Goal: Transaction & Acquisition: Download file/media

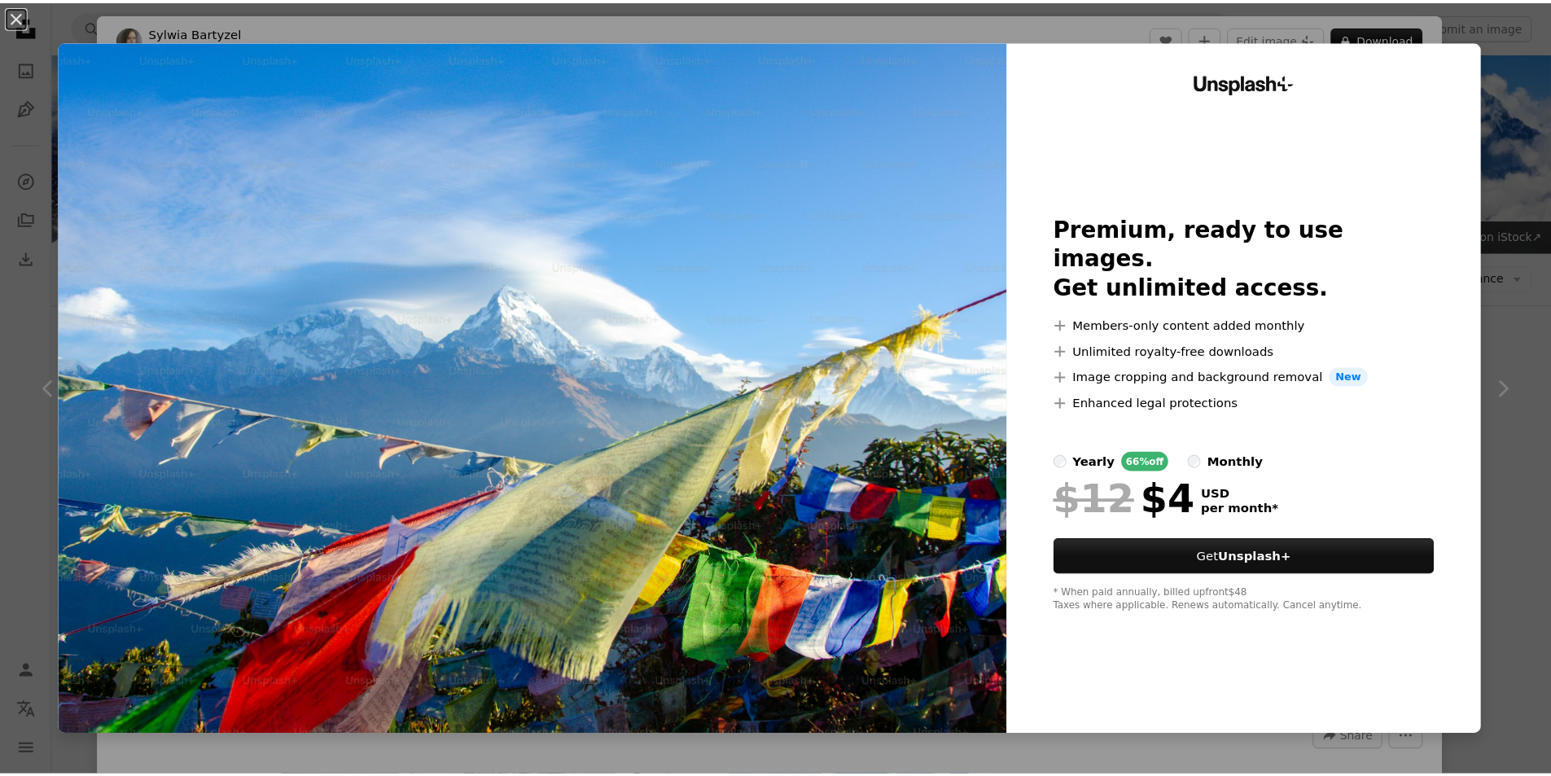
scroll to position [2986, 0]
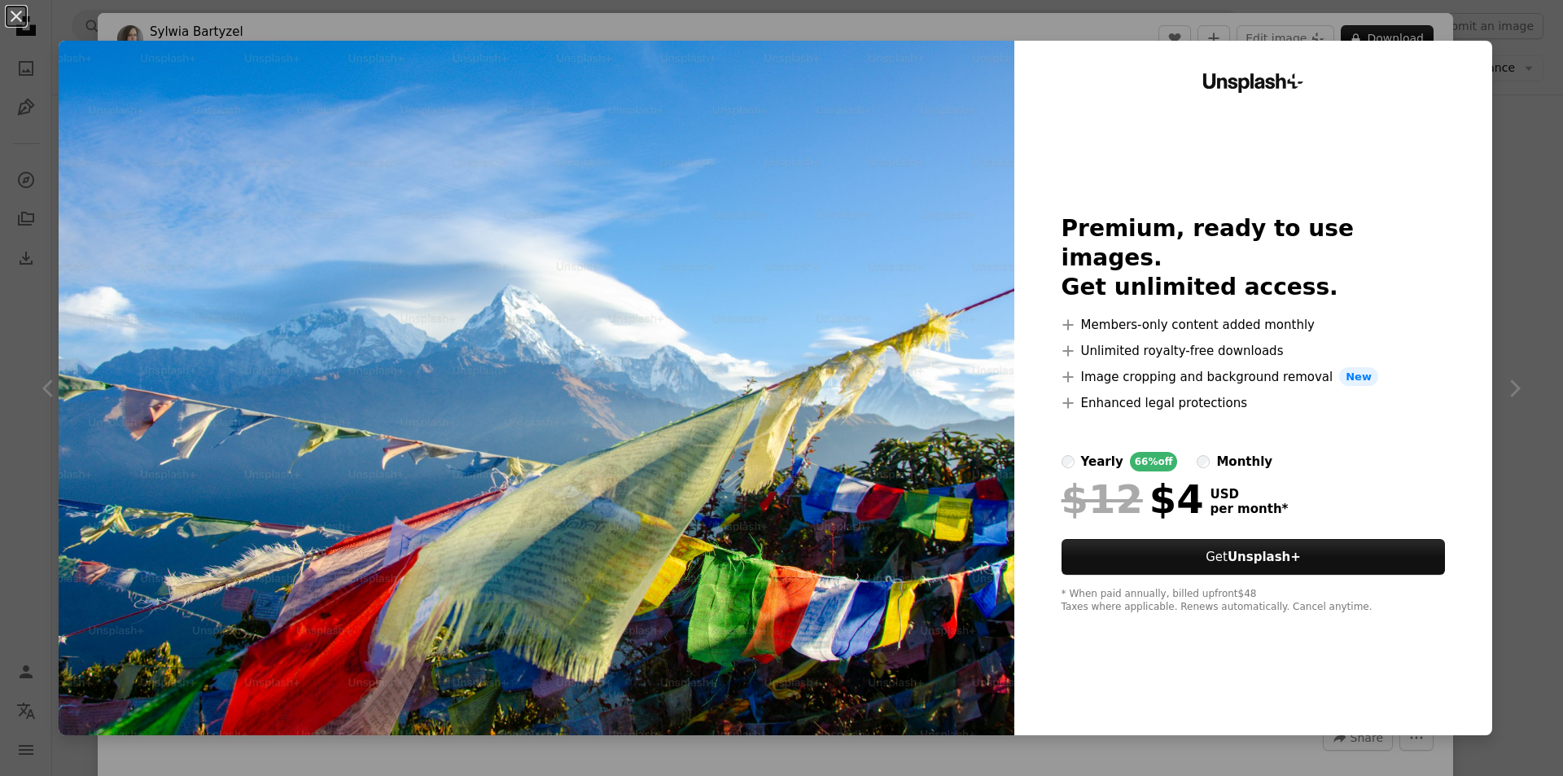
click at [1525, 191] on div "An X shape Unsplash+ Premium, ready to use images. Get unlimited access. A plus…" at bounding box center [781, 388] width 1563 height 776
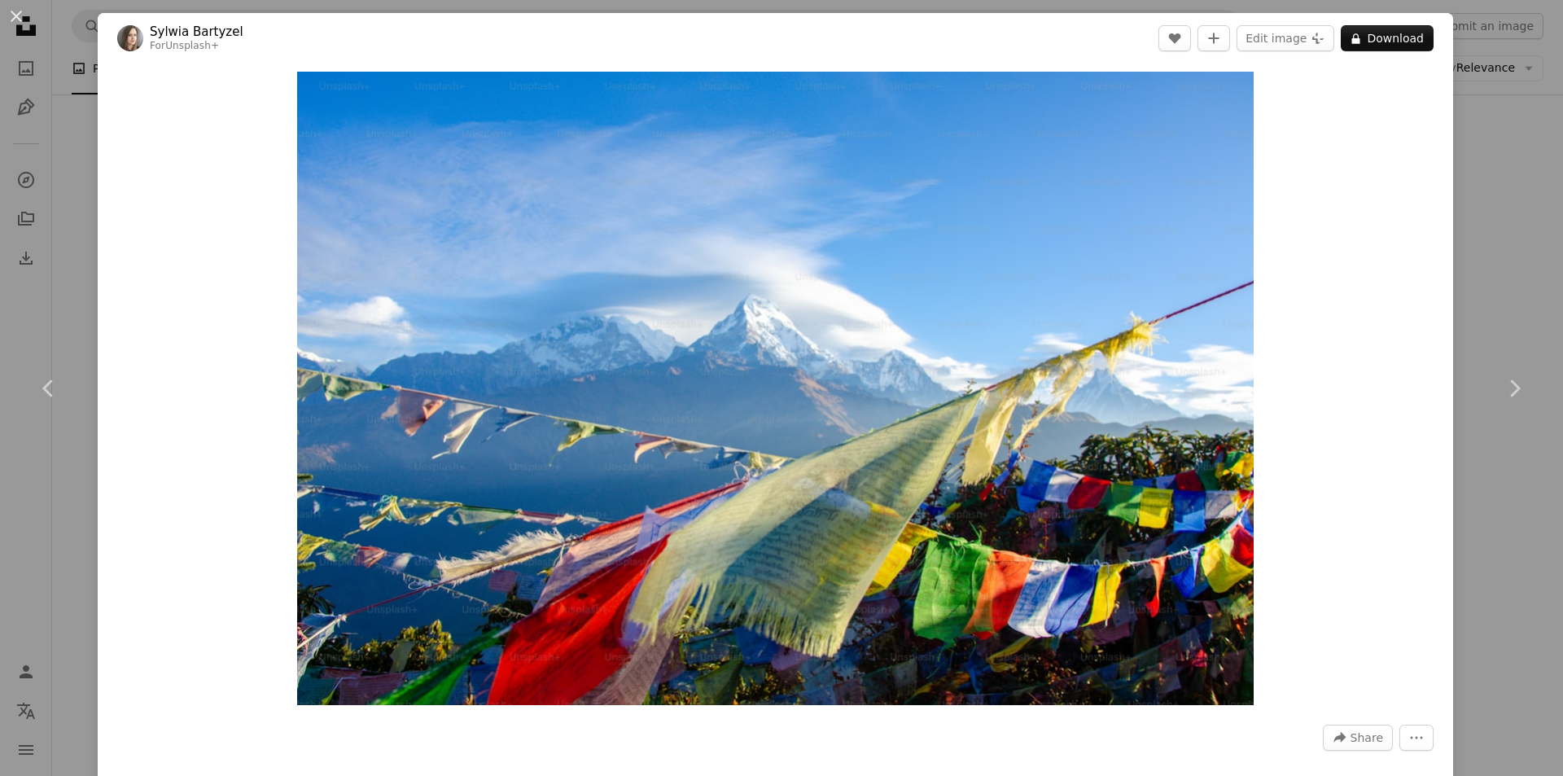
click at [1501, 211] on div "An X shape Chevron left Chevron right [PERSON_NAME] For Unsplash+ A heart A plu…" at bounding box center [781, 388] width 1563 height 776
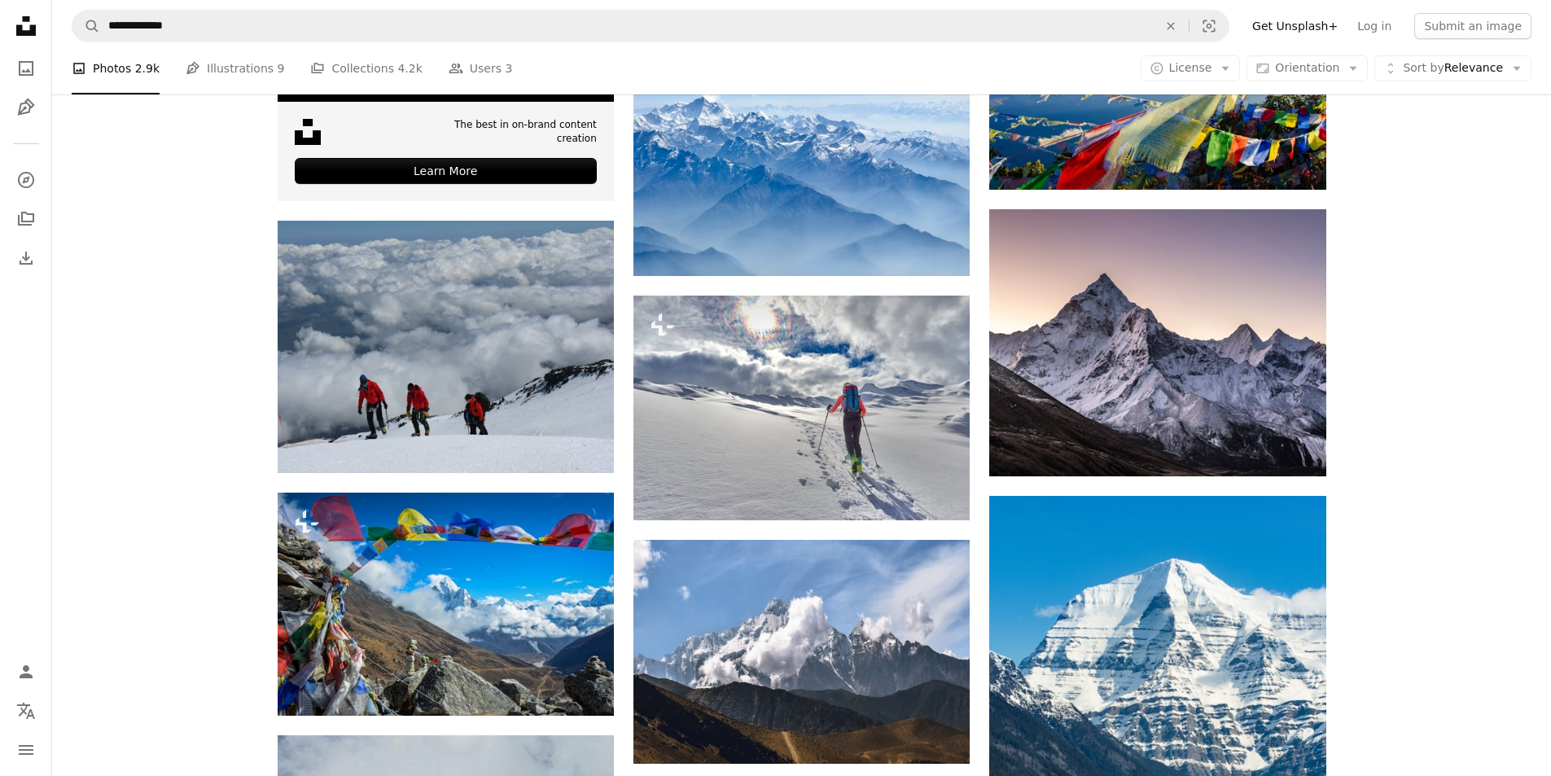
scroll to position [3230, 0]
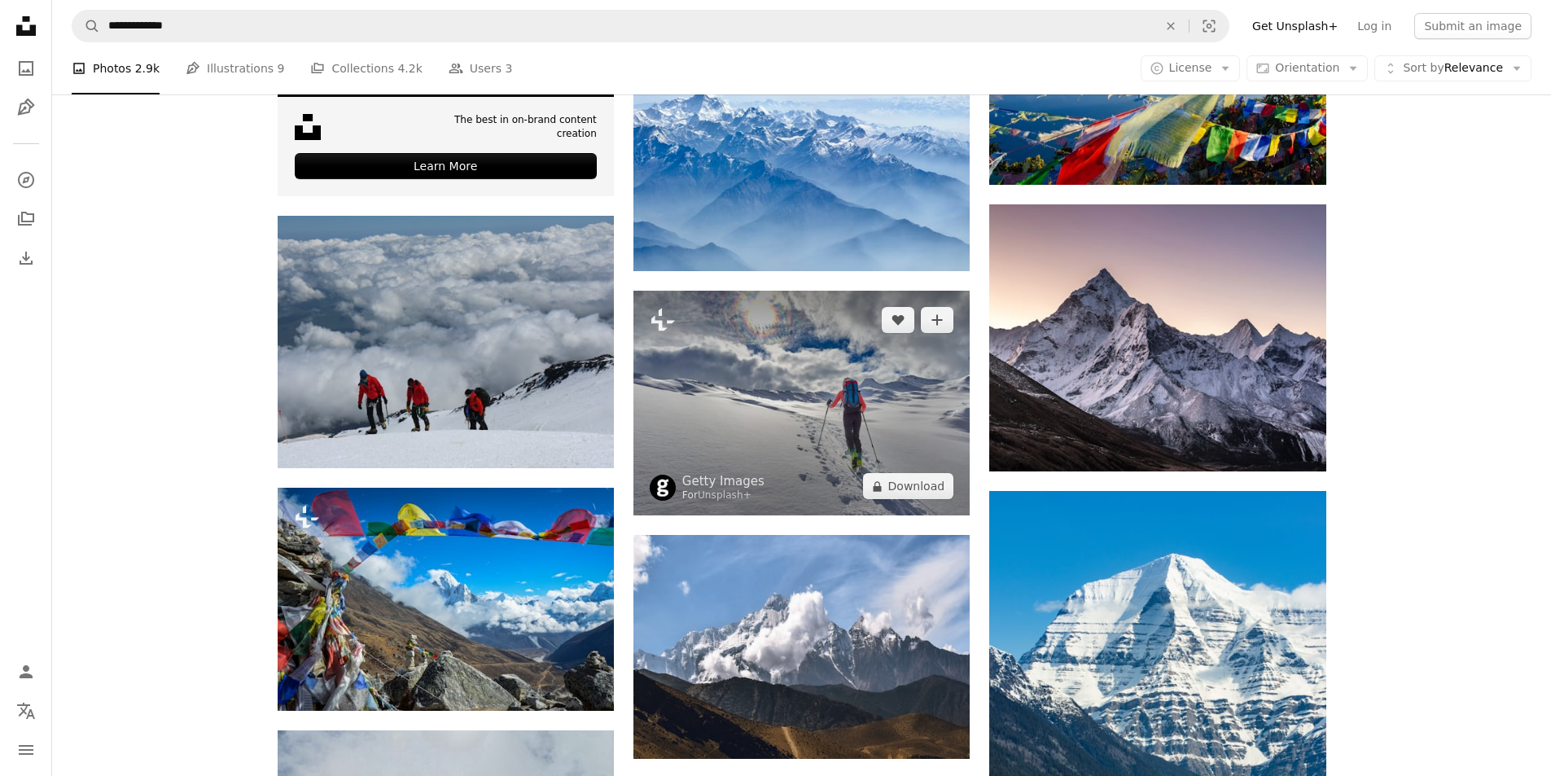
click at [878, 352] on img at bounding box center [801, 403] width 336 height 225
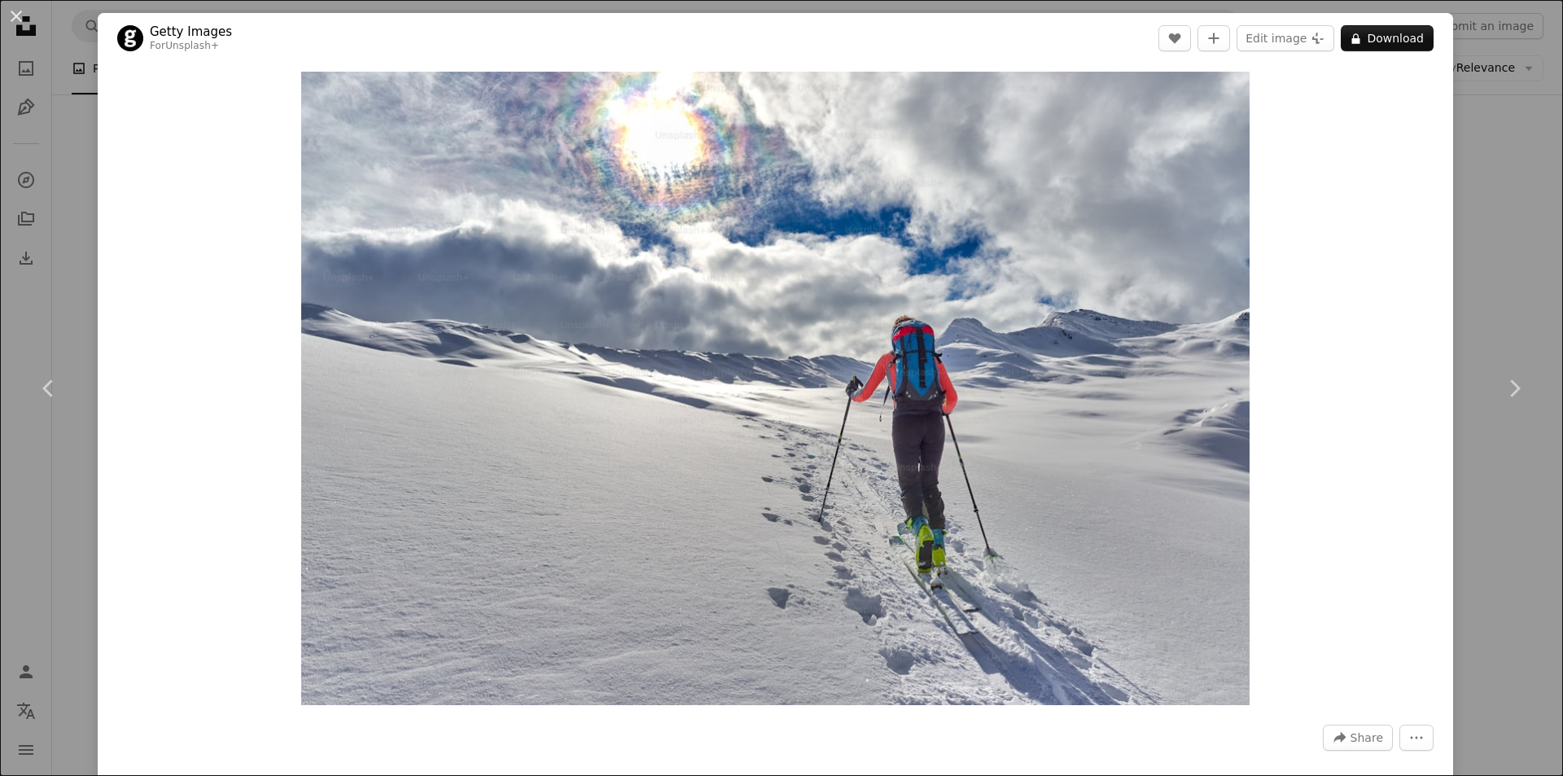
click at [1494, 256] on div "An X shape Chevron left Chevron right Getty Images For Unsplash+ A heart A plus…" at bounding box center [781, 388] width 1563 height 776
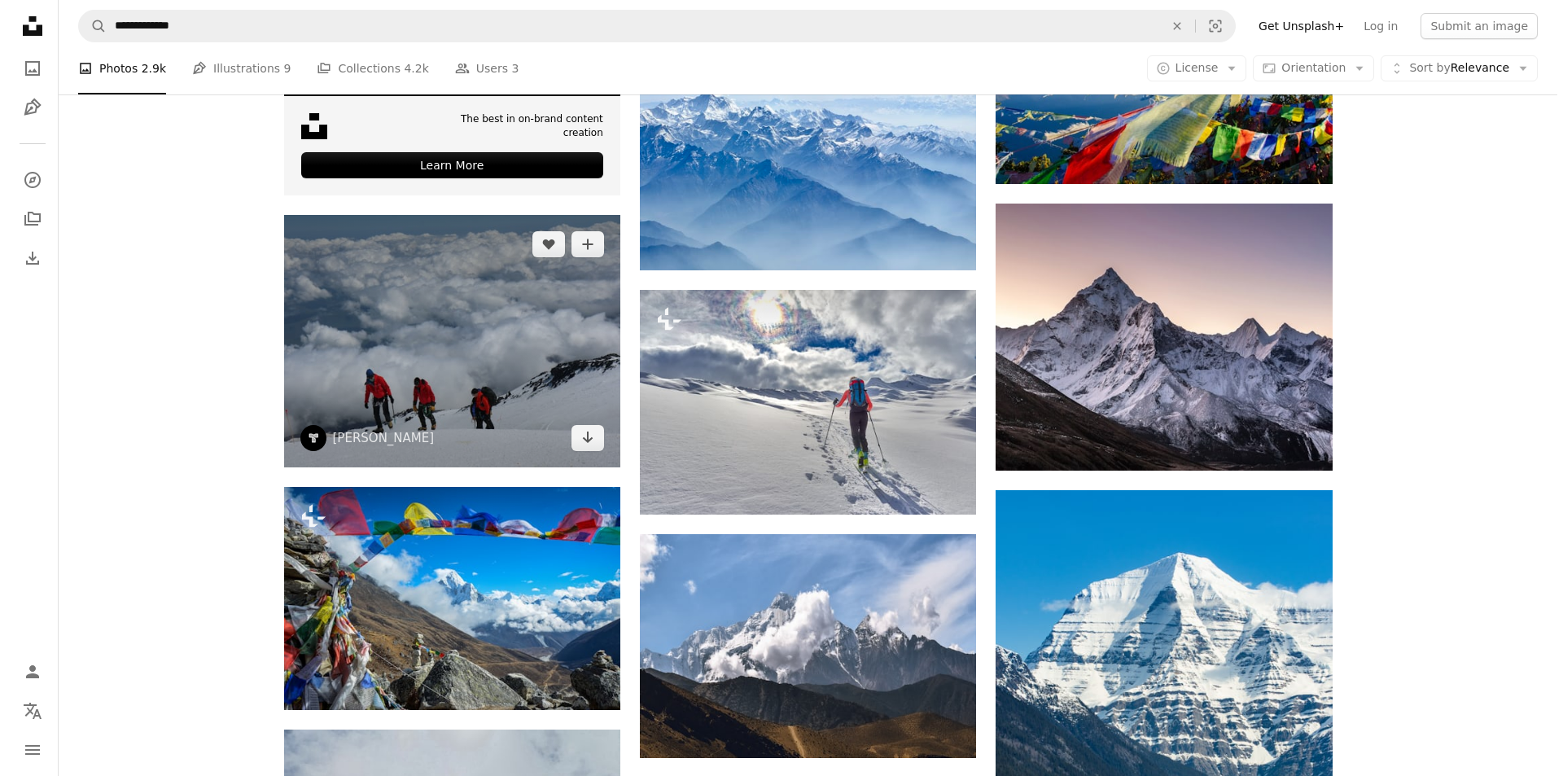
scroll to position [3230, 0]
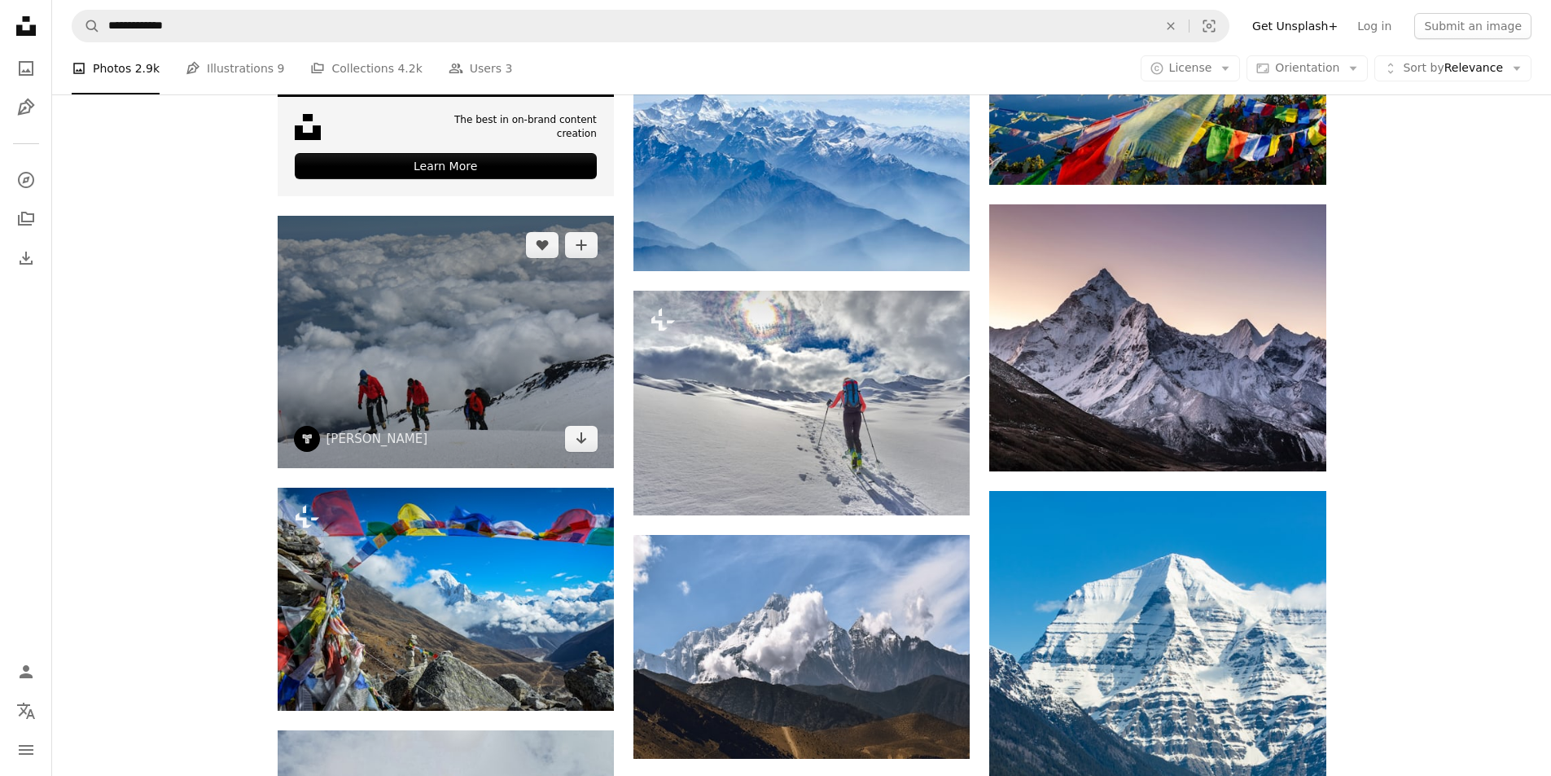
click at [427, 344] on img at bounding box center [446, 342] width 336 height 252
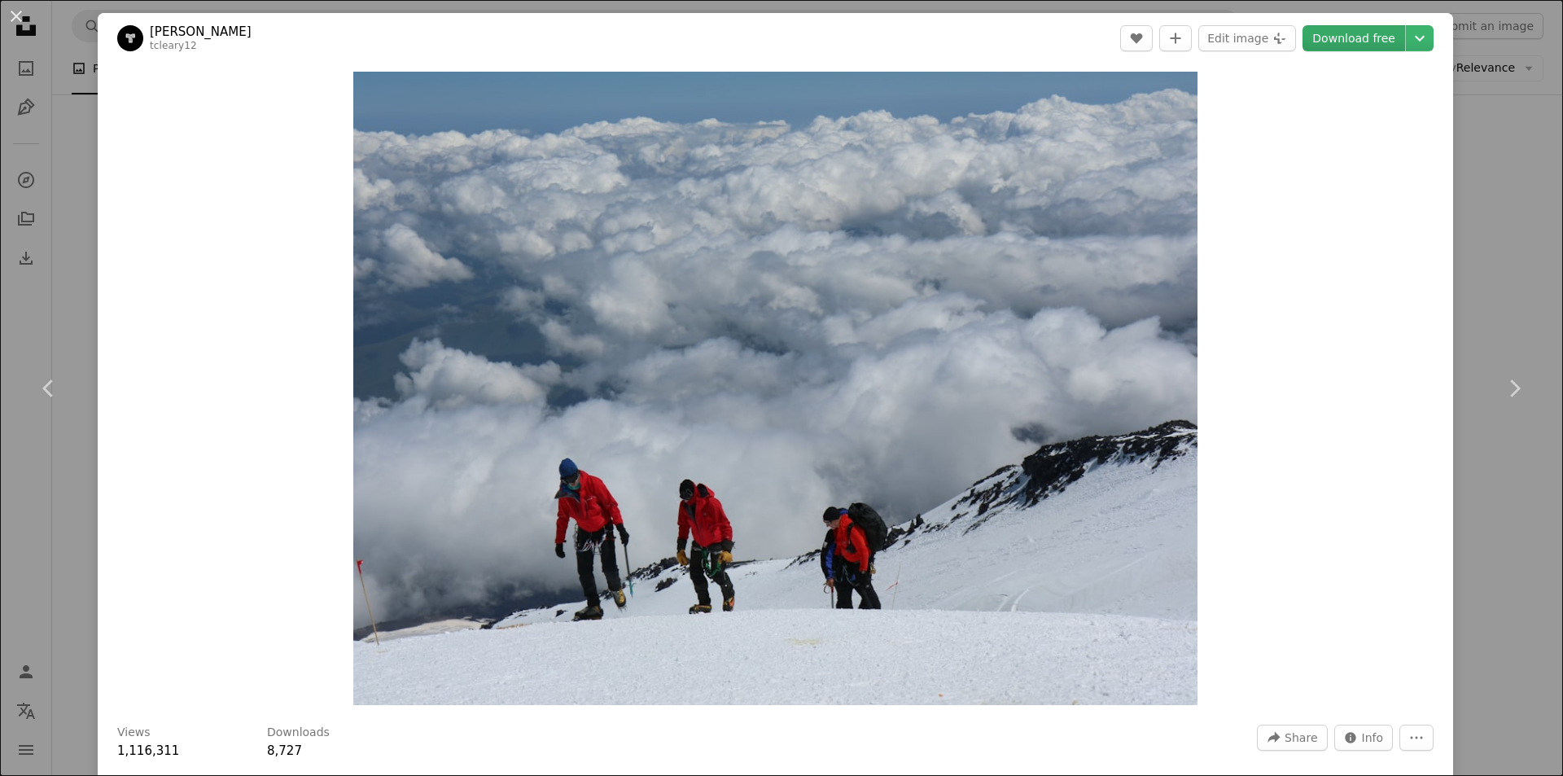
click at [1344, 33] on link "Download free" at bounding box center [1354, 38] width 103 height 26
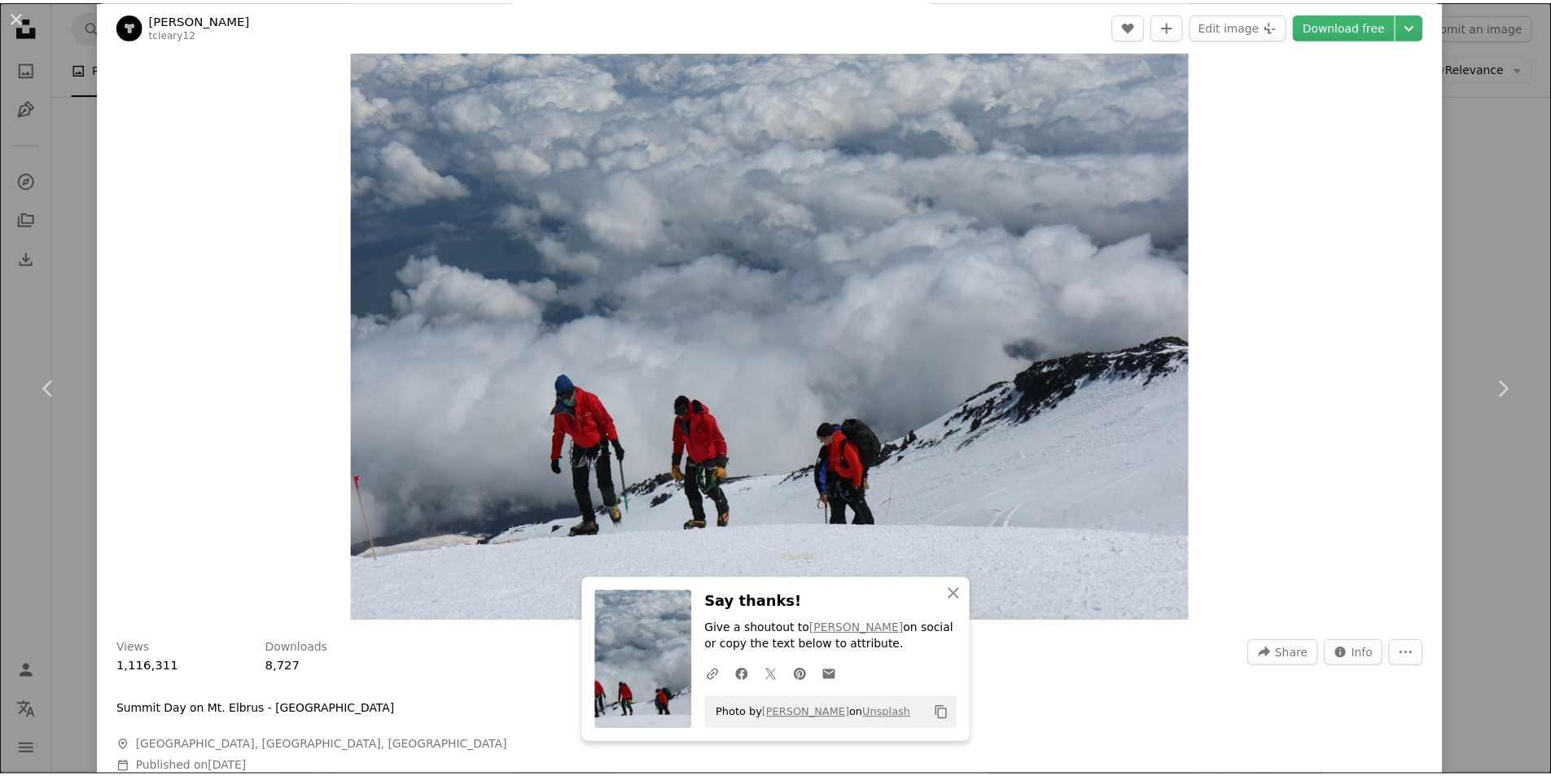
scroll to position [163, 0]
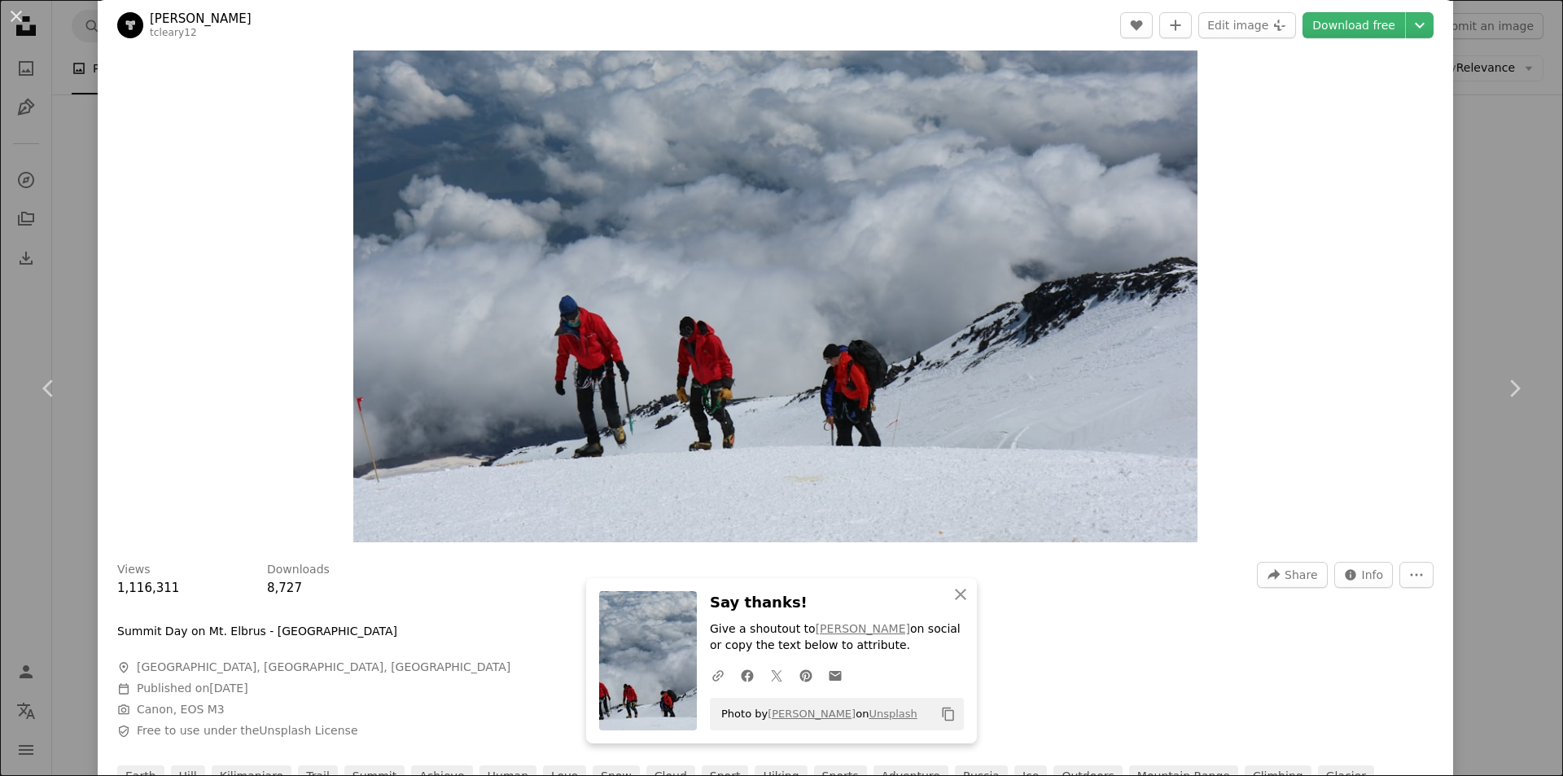
click at [1485, 282] on div "An X shape Chevron left Chevron right An X shape Close Say thanks! Give a shout…" at bounding box center [781, 388] width 1563 height 776
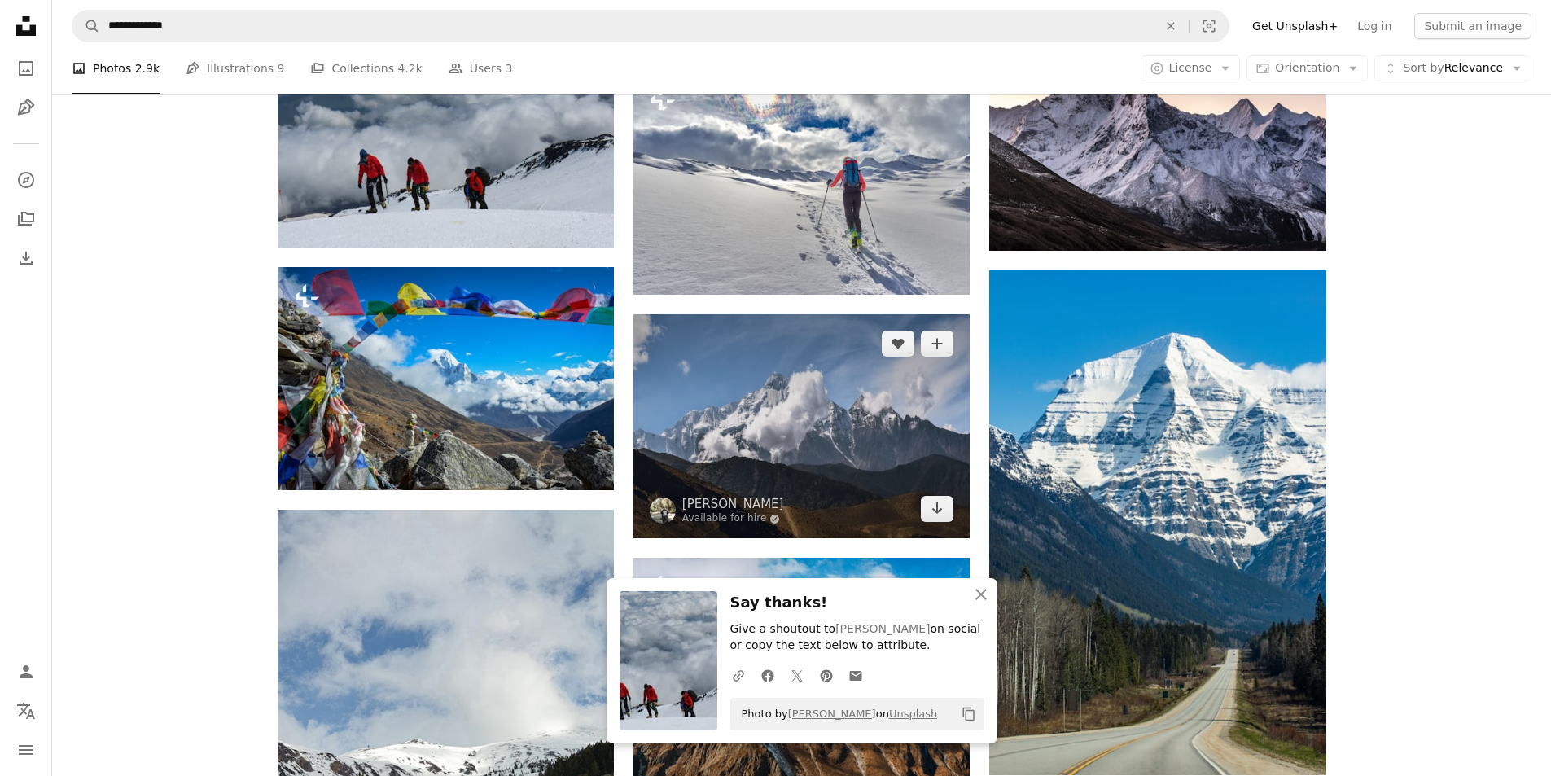
scroll to position [3475, 0]
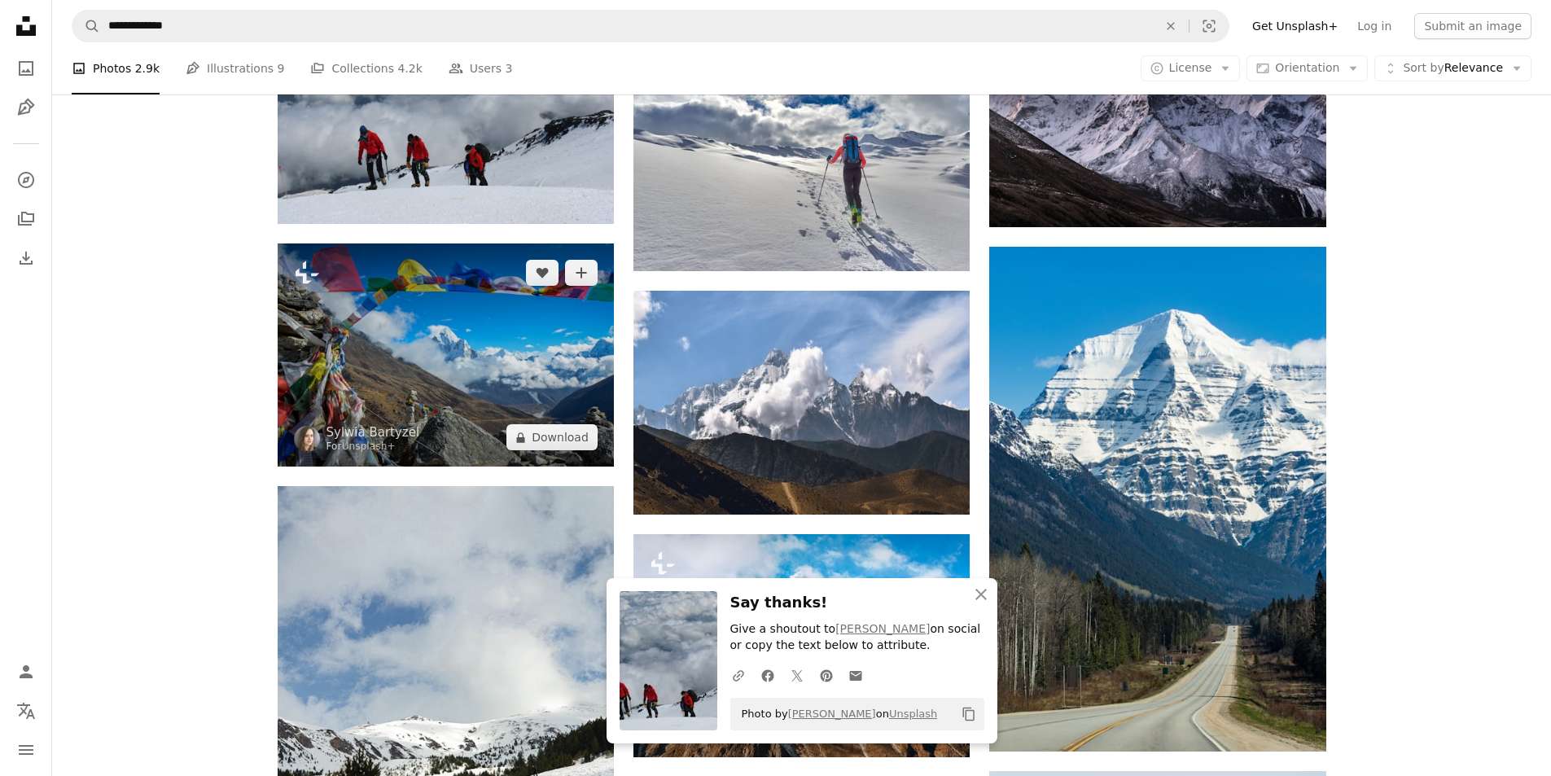
click at [528, 375] on img at bounding box center [446, 354] width 336 height 223
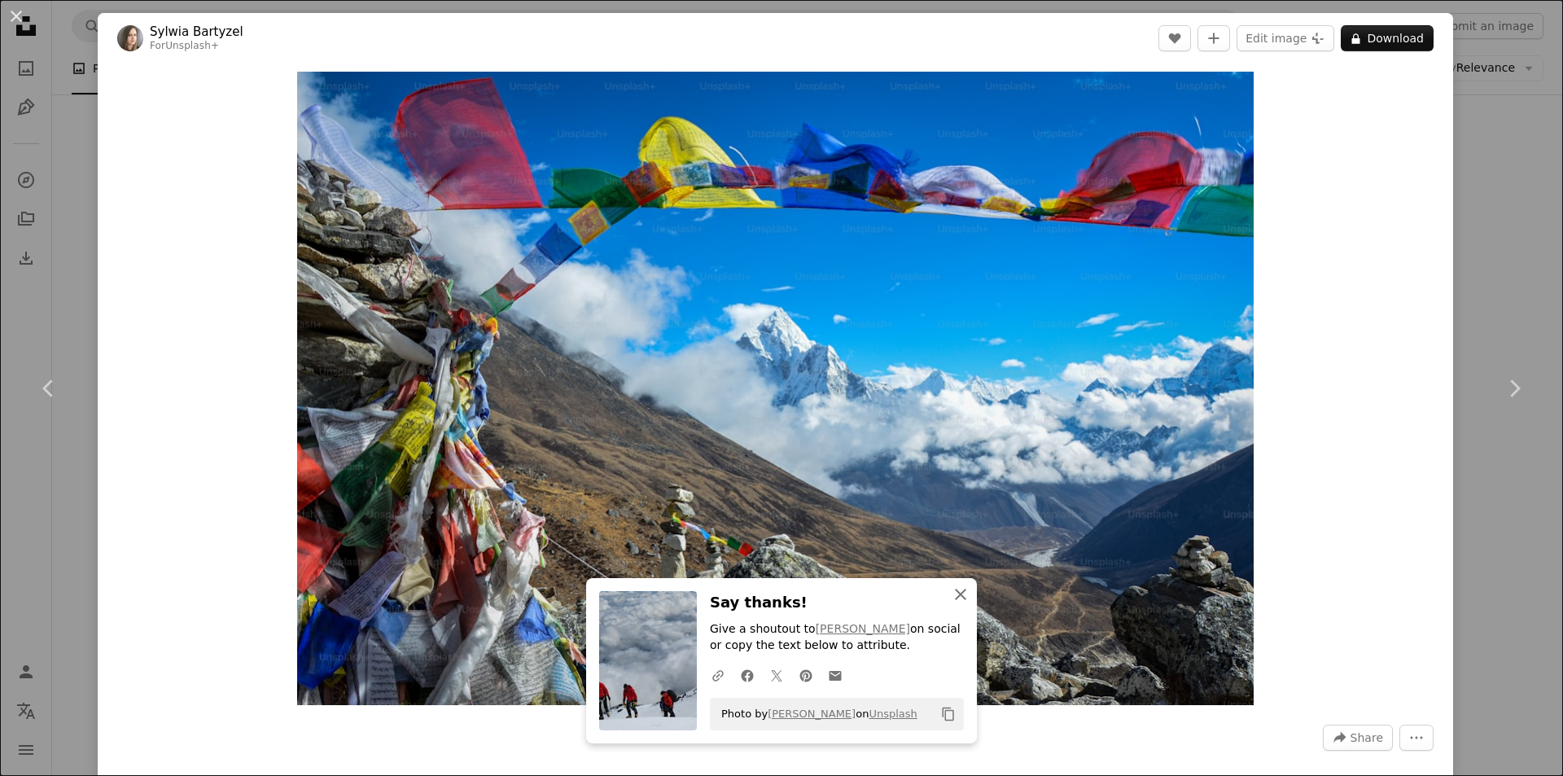
click at [951, 587] on icon "An X shape" at bounding box center [961, 595] width 20 height 20
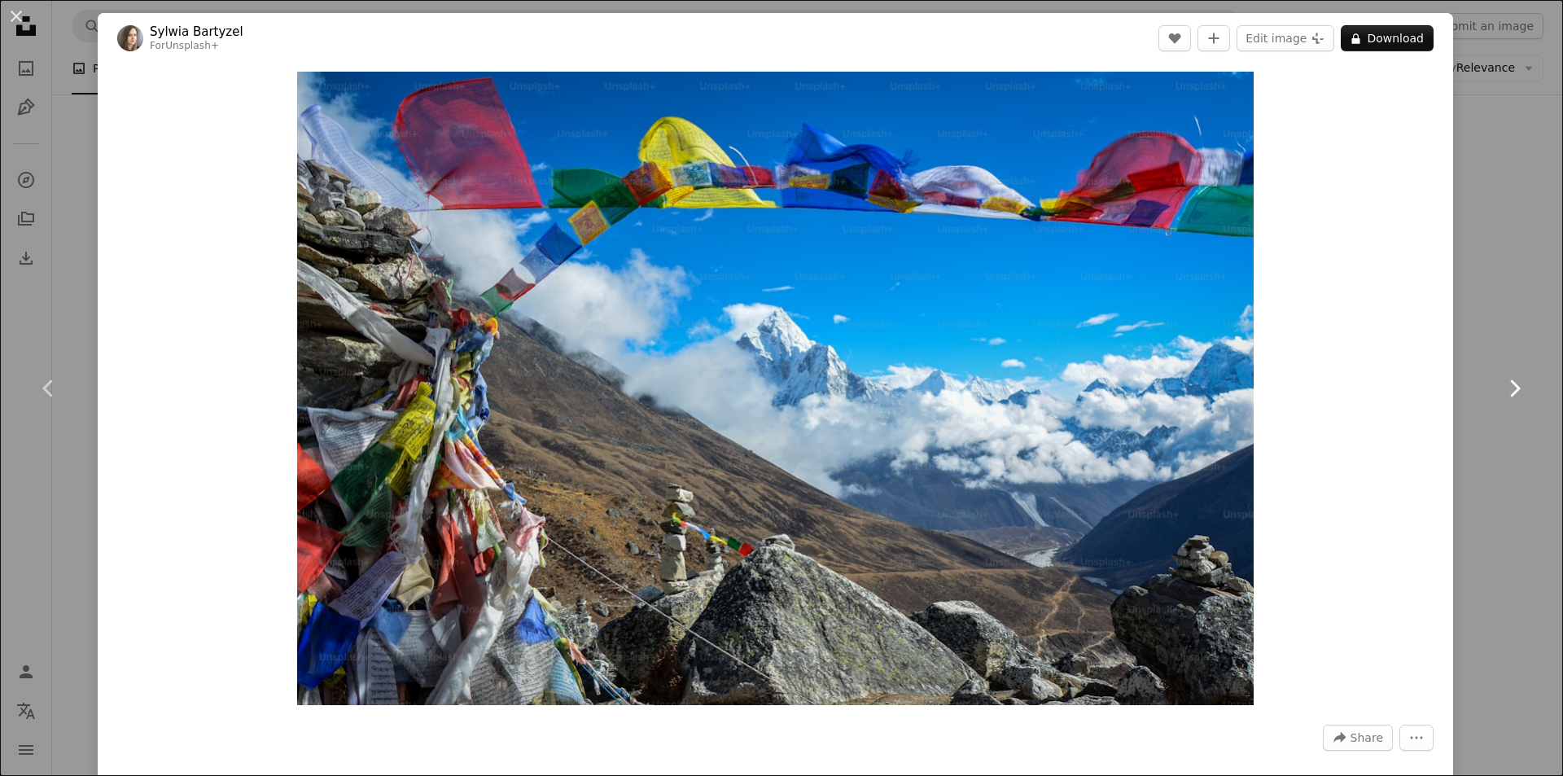
click at [1499, 427] on link "Chevron right" at bounding box center [1514, 388] width 98 height 156
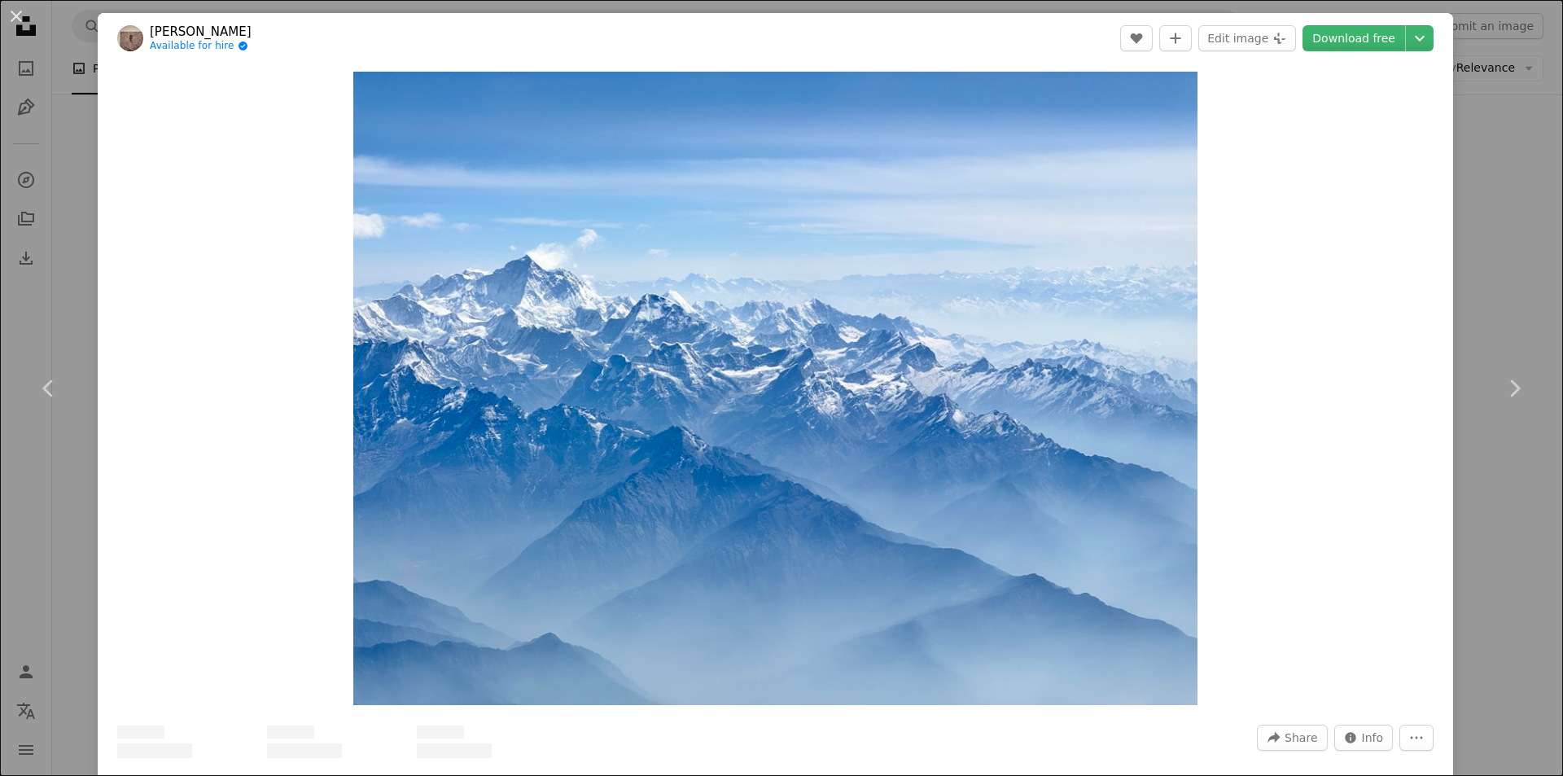
click at [1513, 227] on div "An X shape Chevron left Chevron right [PERSON_NAME] Available for hire A checkm…" at bounding box center [781, 388] width 1563 height 776
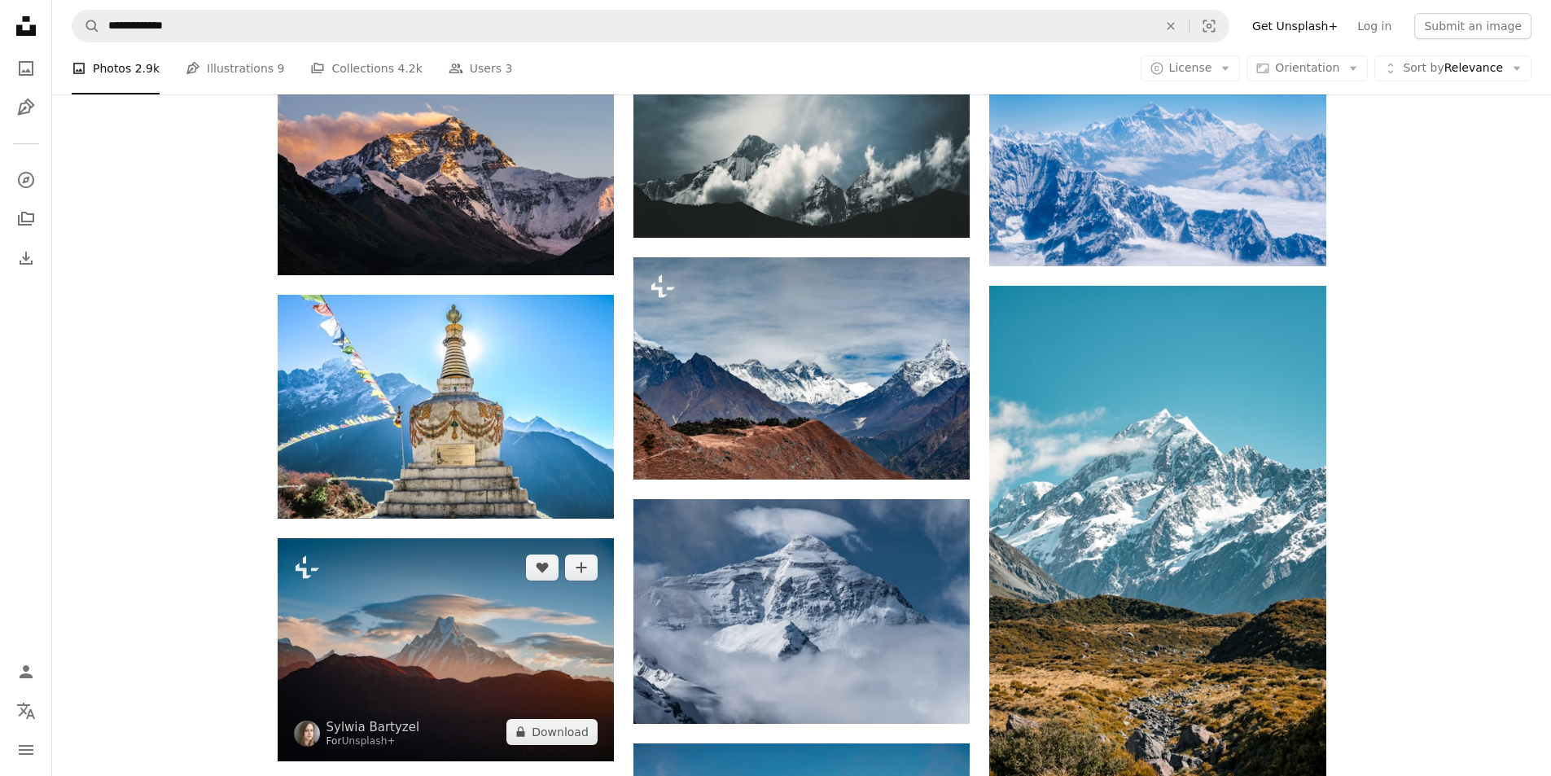
scroll to position [1011, 0]
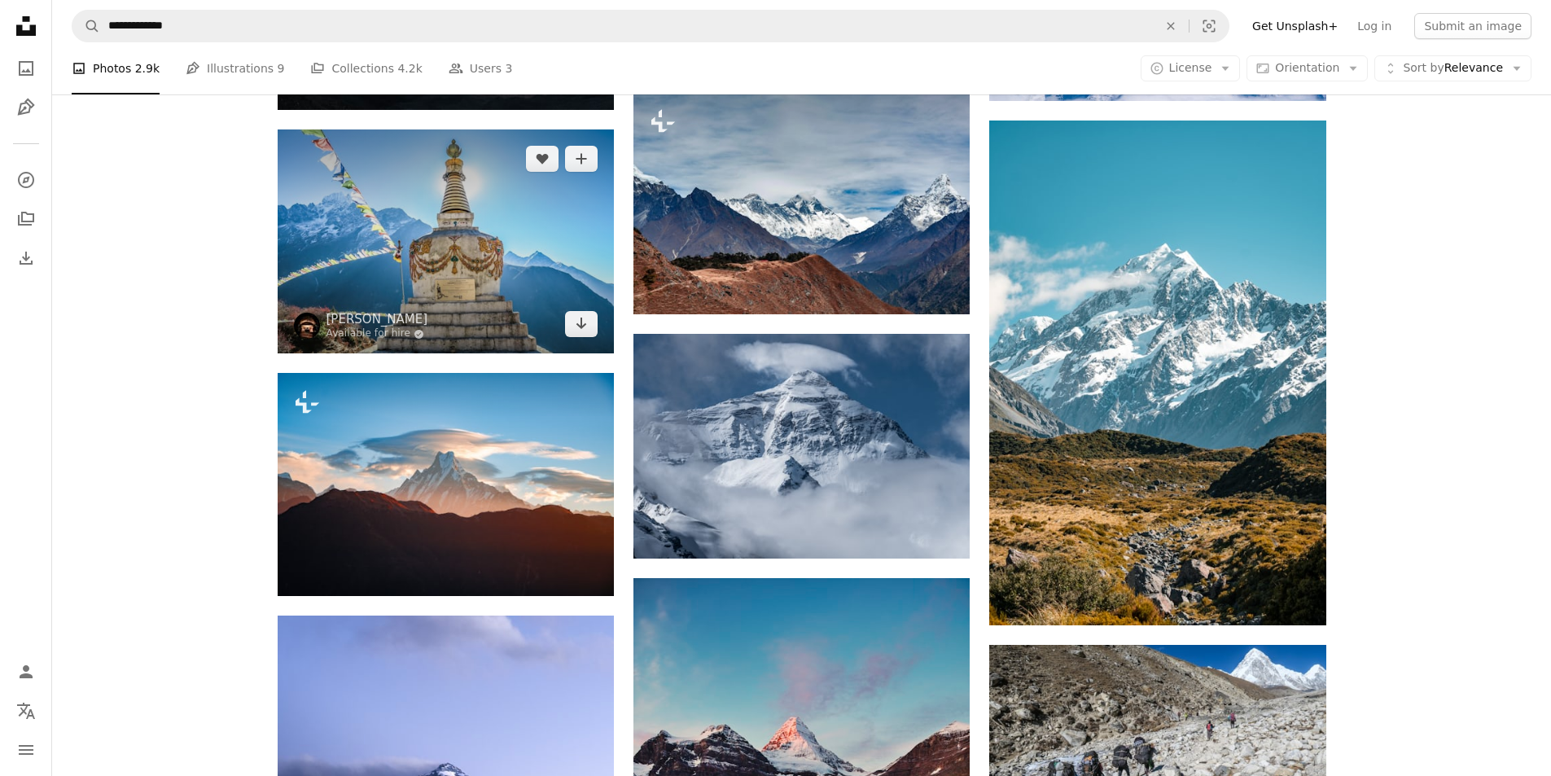
click at [487, 277] on img at bounding box center [446, 241] width 336 height 224
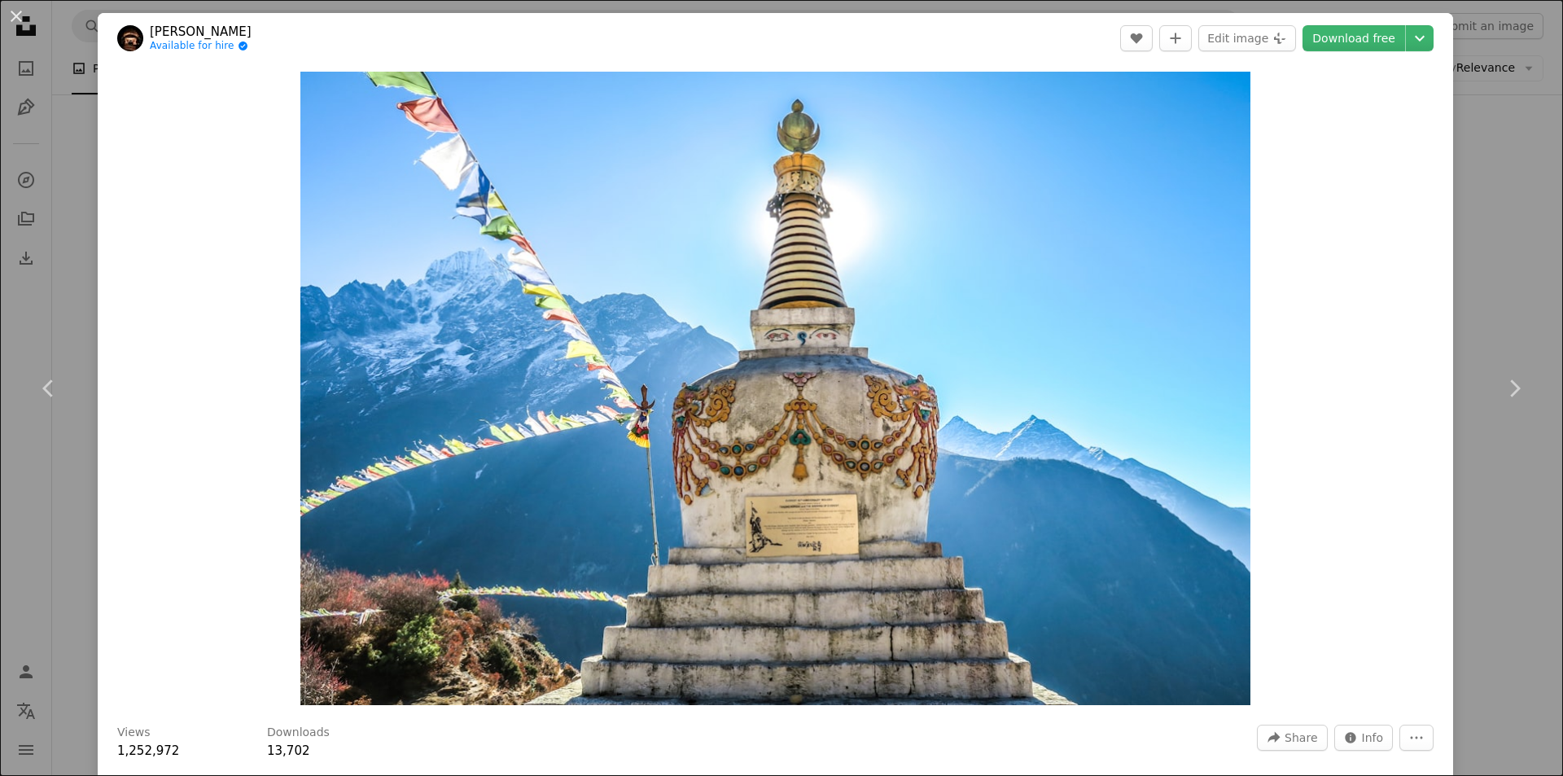
click at [1500, 241] on div "An X shape Chevron left Chevron right [PERSON_NAME] Lambarri Available for hire…" at bounding box center [781, 388] width 1563 height 776
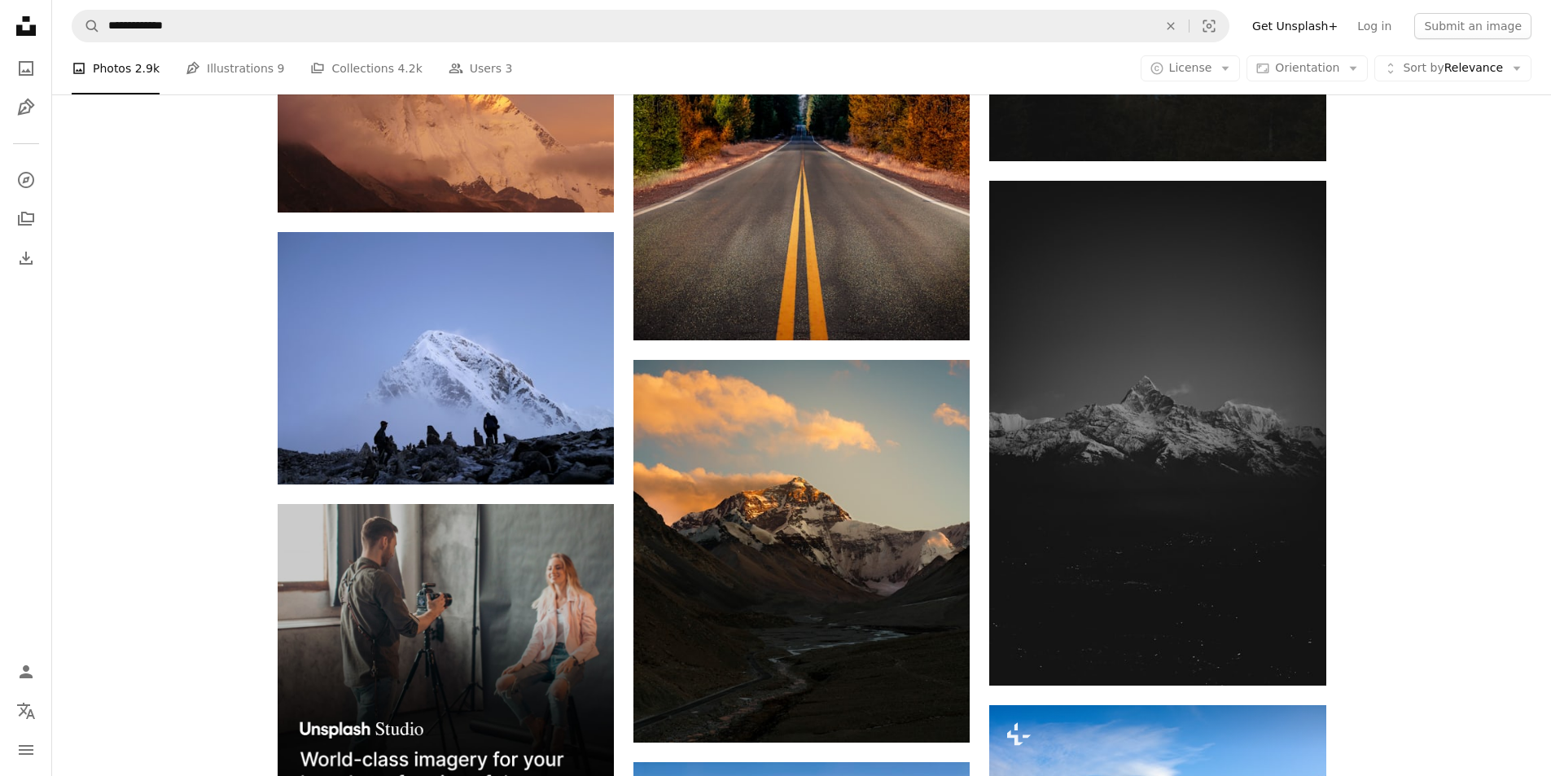
scroll to position [2195, 0]
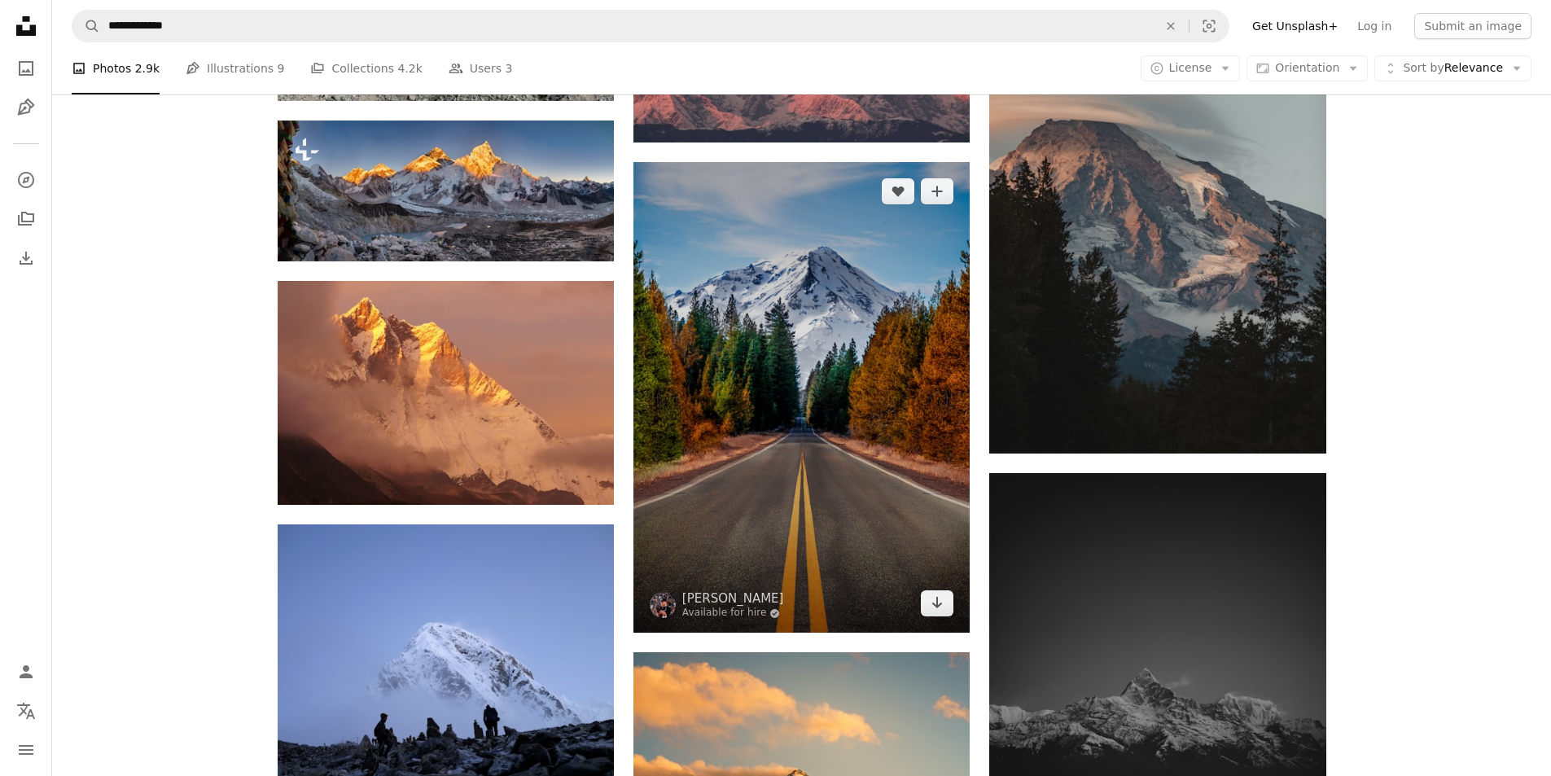
click at [795, 405] on img at bounding box center [801, 397] width 336 height 471
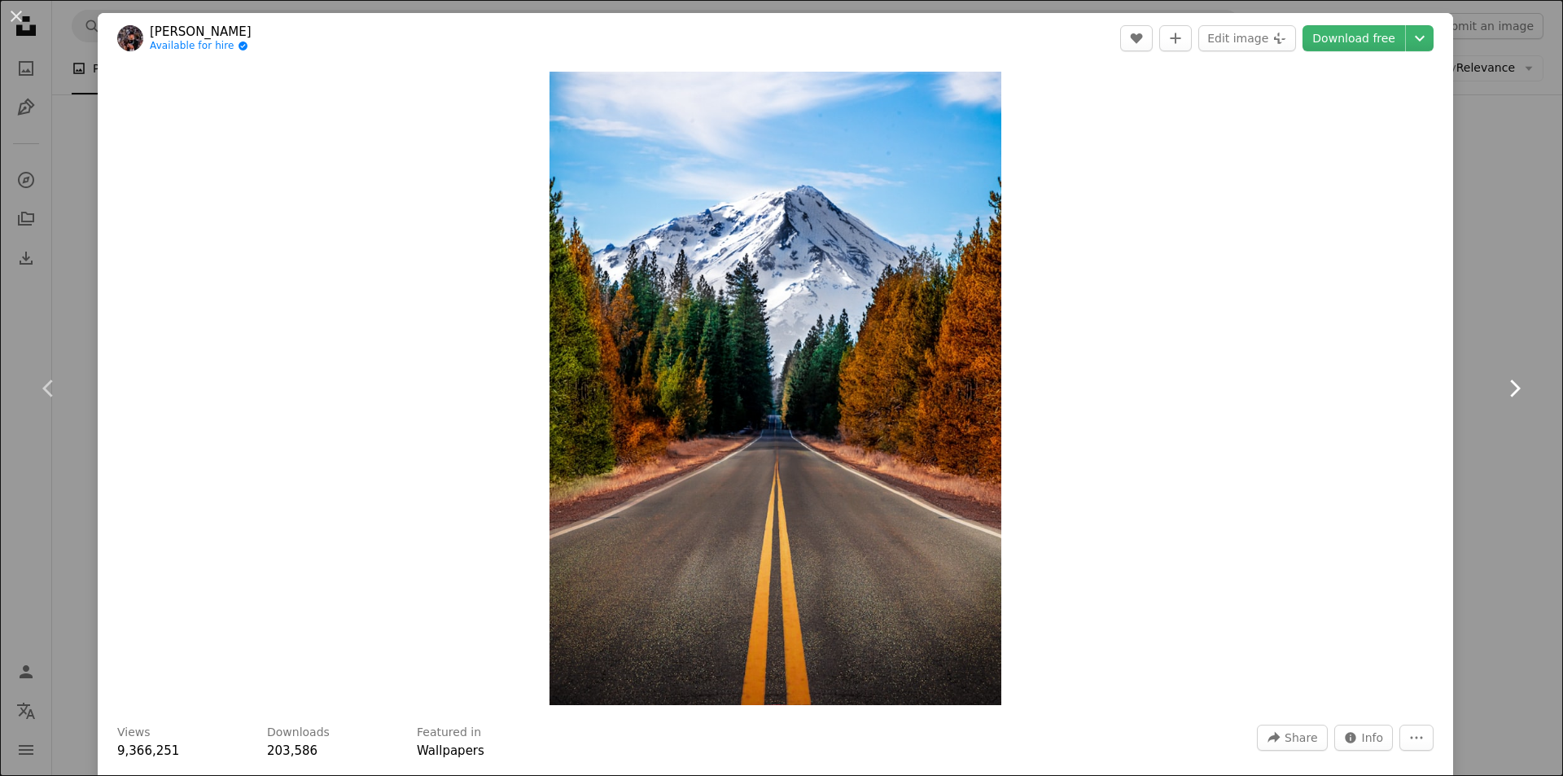
click at [1495, 403] on link "Chevron right" at bounding box center [1514, 388] width 98 height 156
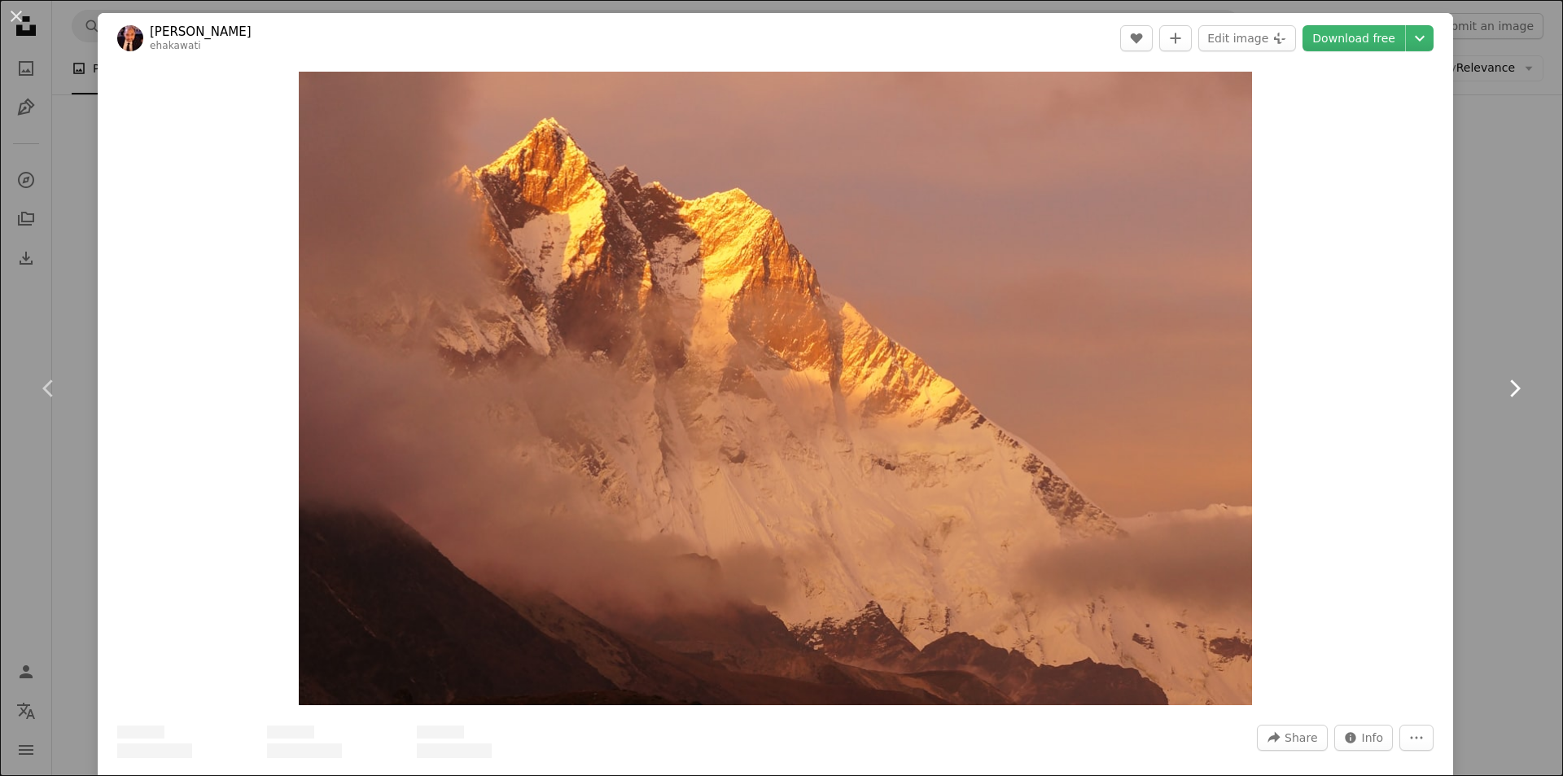
click at [1495, 401] on link "Chevron right" at bounding box center [1514, 388] width 98 height 156
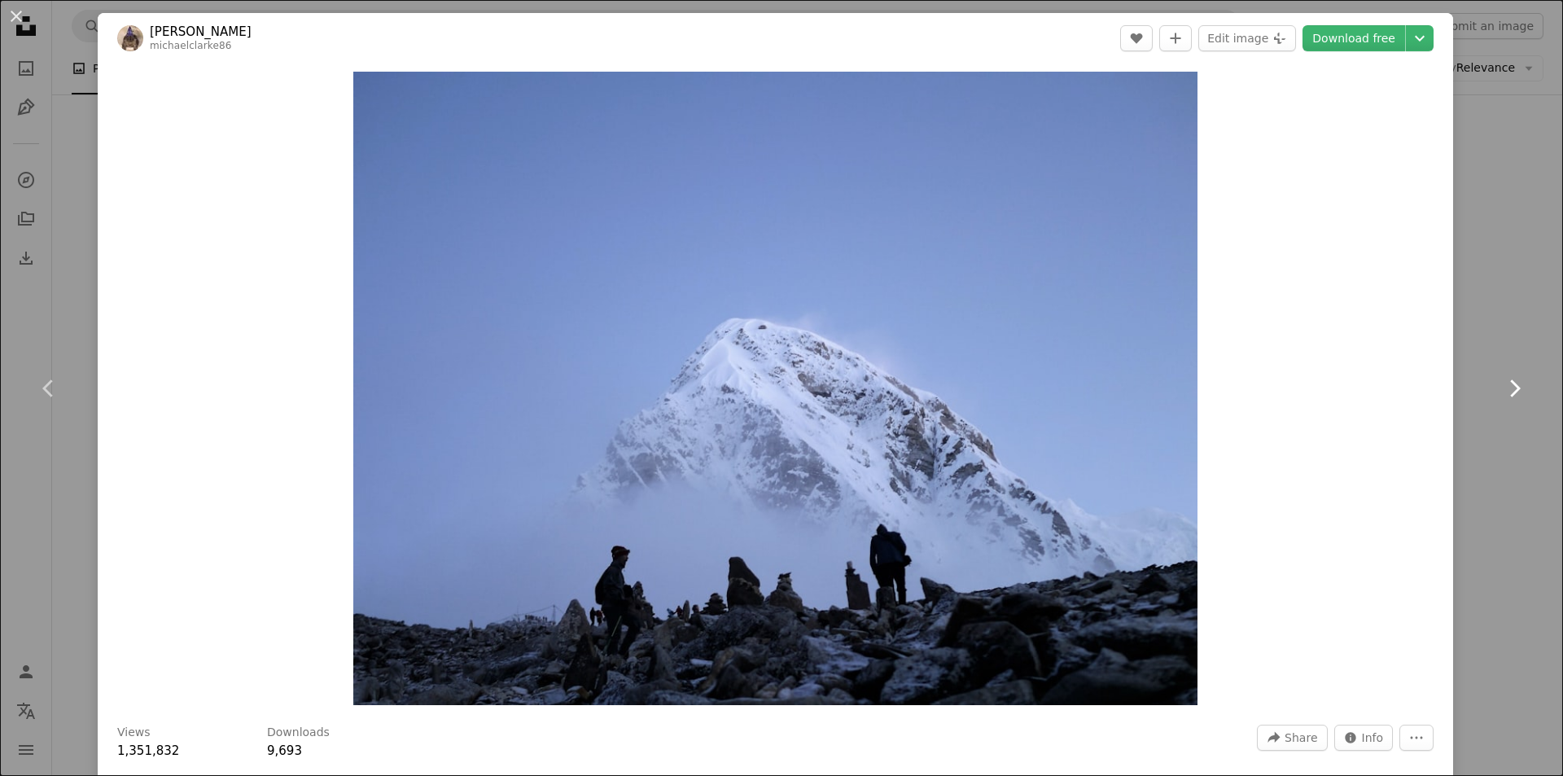
click at [1504, 374] on link "Chevron right" at bounding box center [1514, 388] width 98 height 156
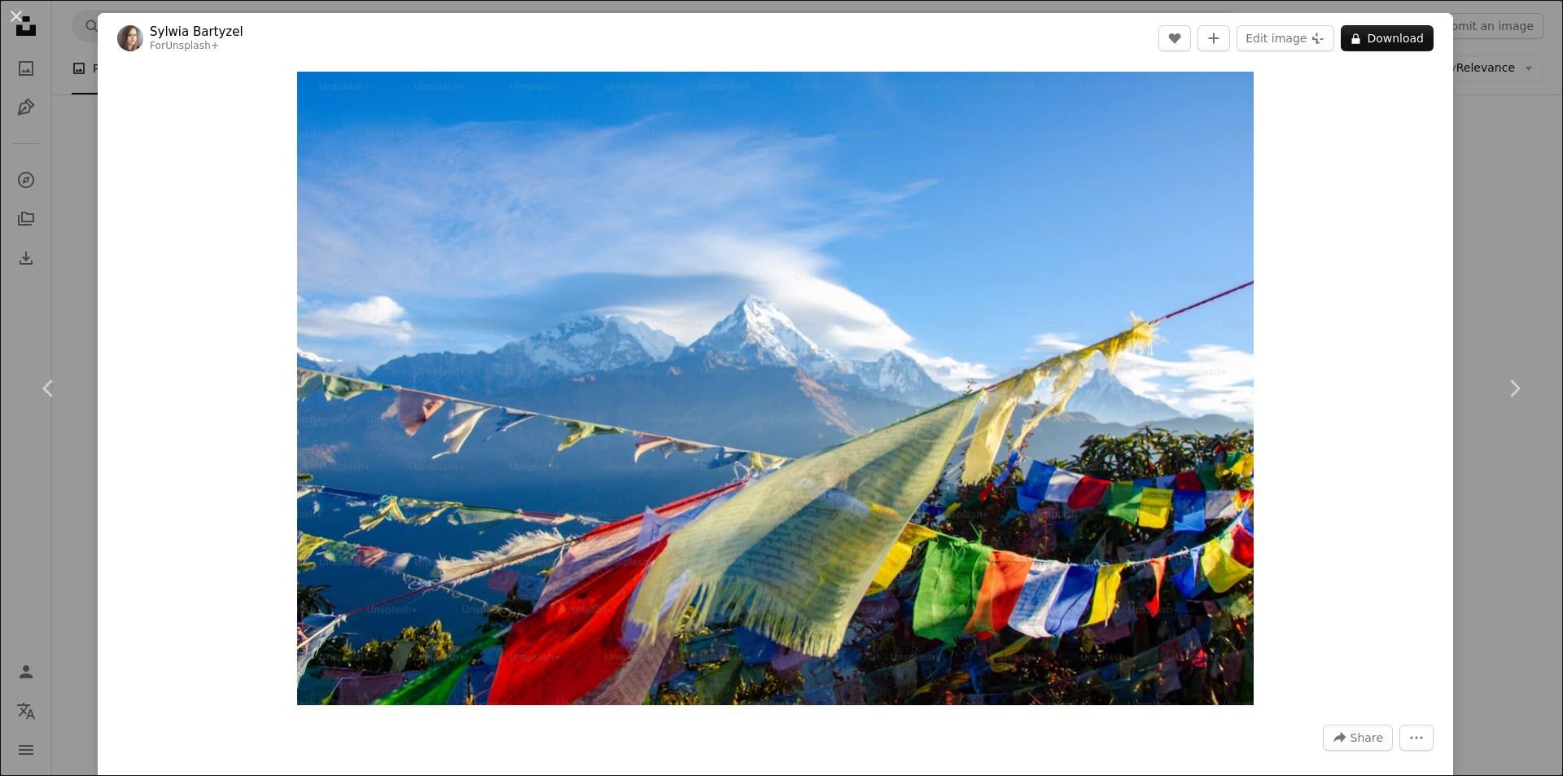
click at [1442, 217] on div "An X shape Chevron left Chevron right [PERSON_NAME] For Unsplash+ A heart A plu…" at bounding box center [781, 388] width 1563 height 776
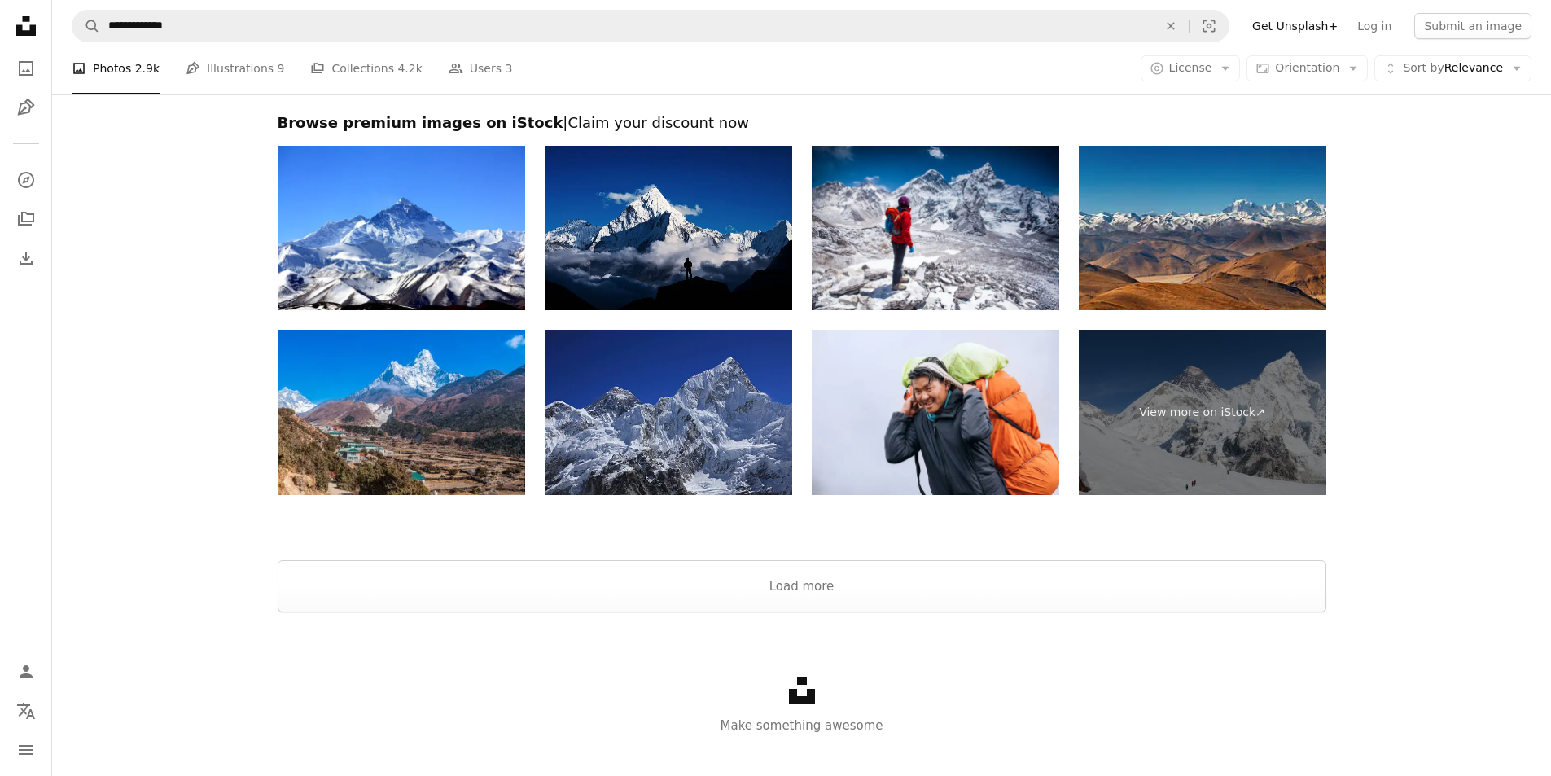
scroll to position [4907, 0]
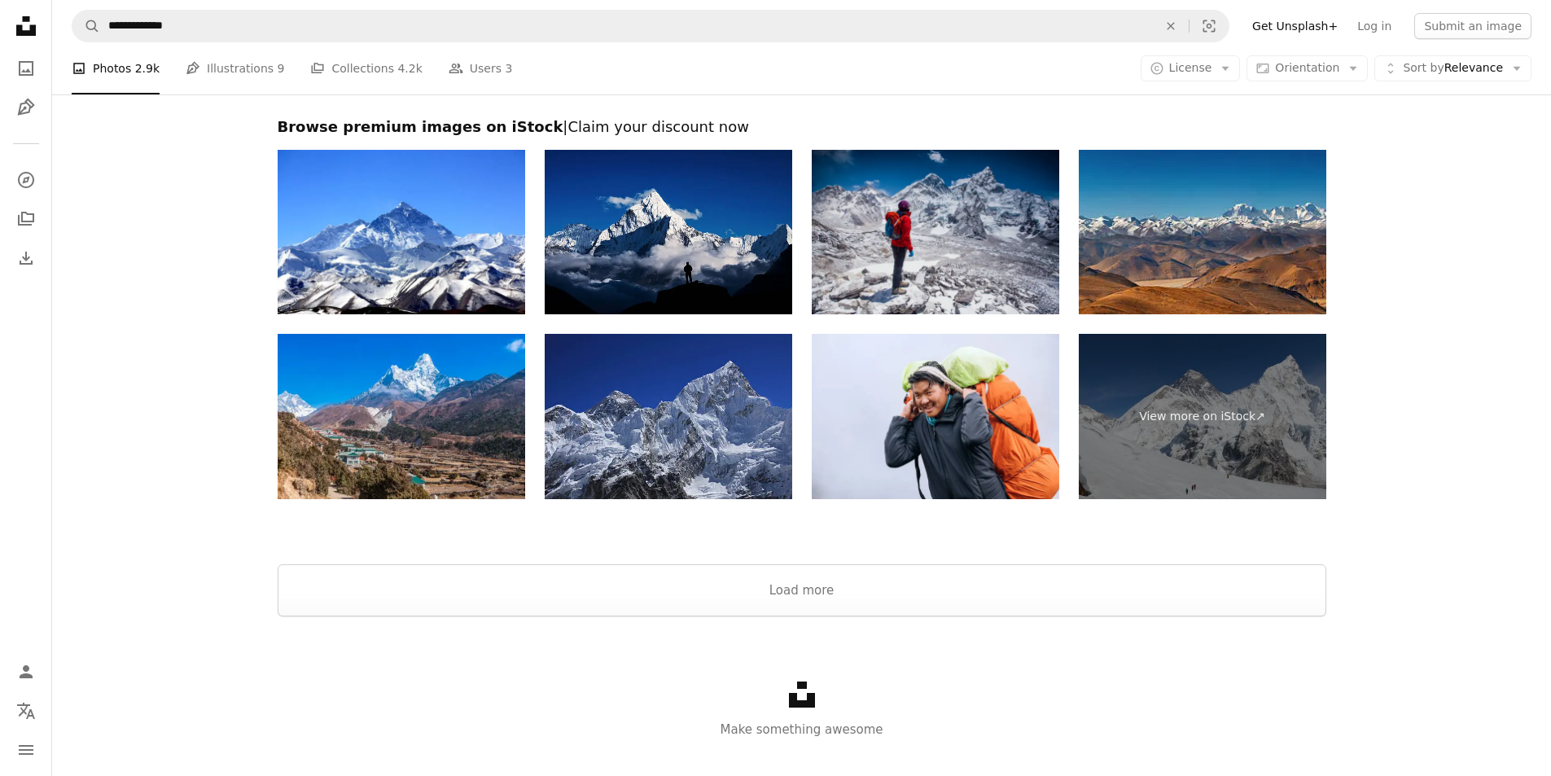
click at [869, 222] on img at bounding box center [935, 232] width 247 height 165
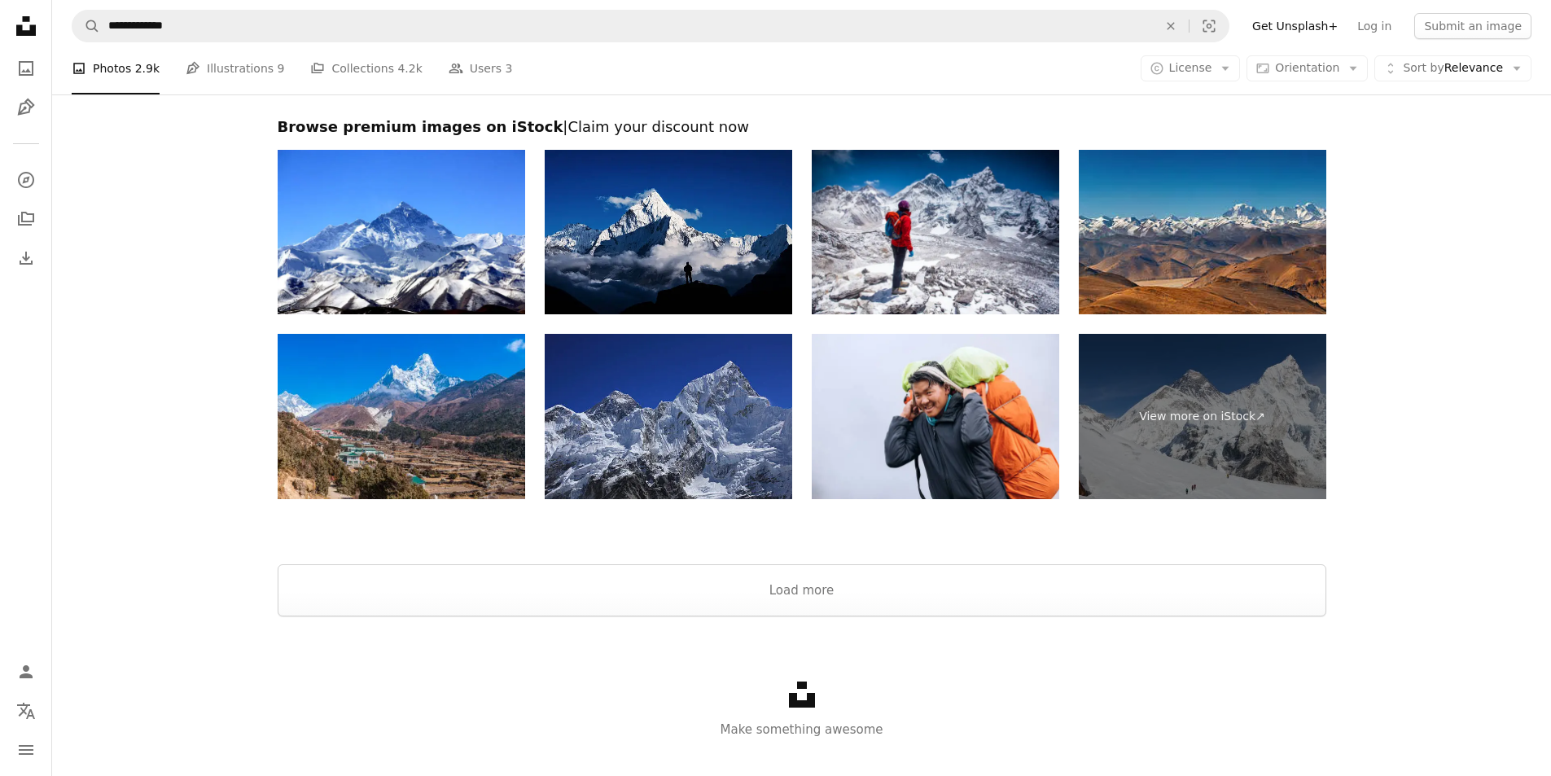
click at [796, 616] on div "Unsplash logo Make something awesome" at bounding box center [801, 710] width 1499 height 188
click at [782, 578] on button "Load more" at bounding box center [802, 590] width 1049 height 52
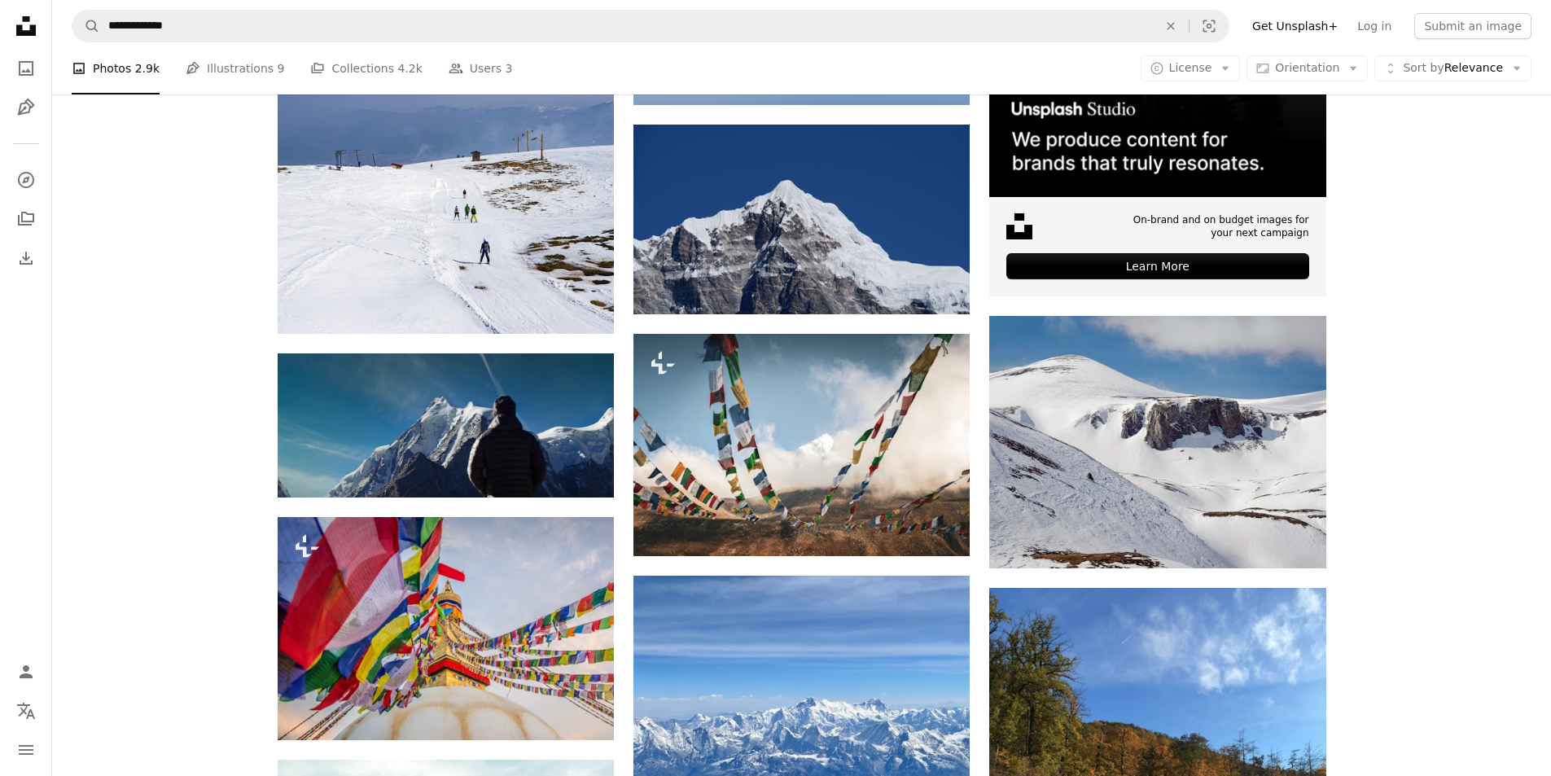
scroll to position [6749, 0]
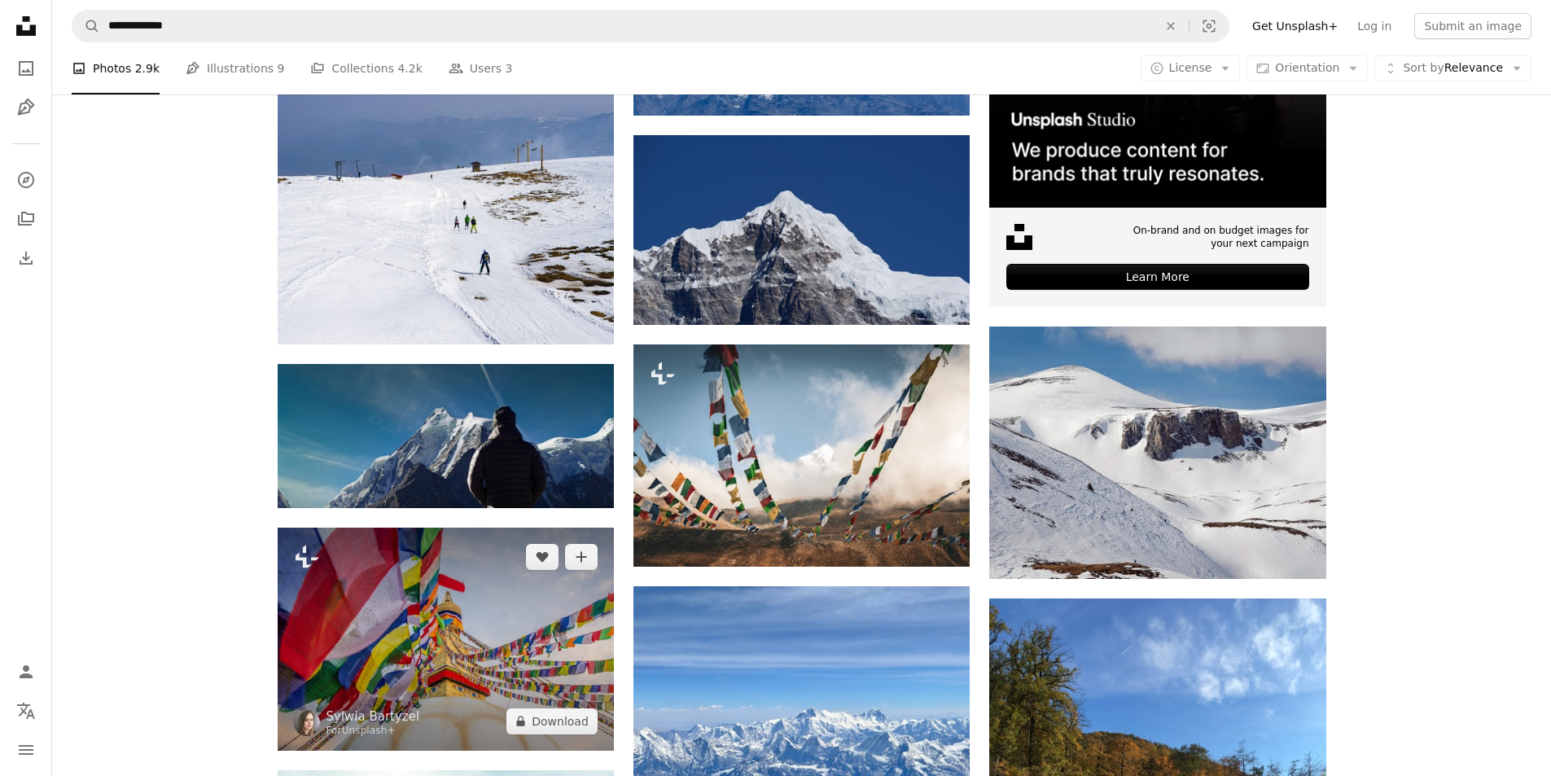
click at [511, 598] on img at bounding box center [446, 639] width 336 height 223
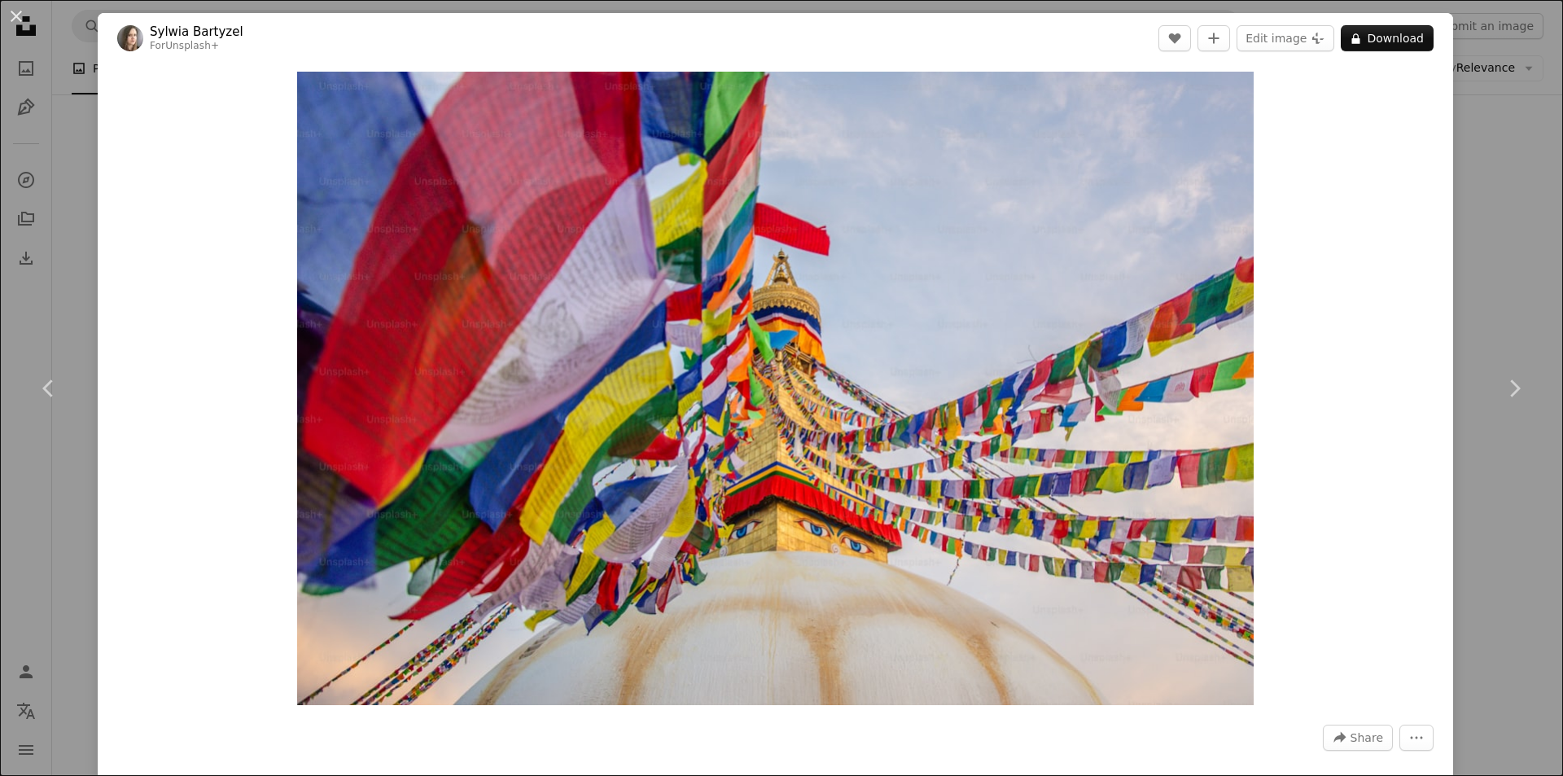
click at [1497, 234] on div "An X shape Chevron left Chevron right [PERSON_NAME] For Unsplash+ A heart A plu…" at bounding box center [781, 388] width 1563 height 776
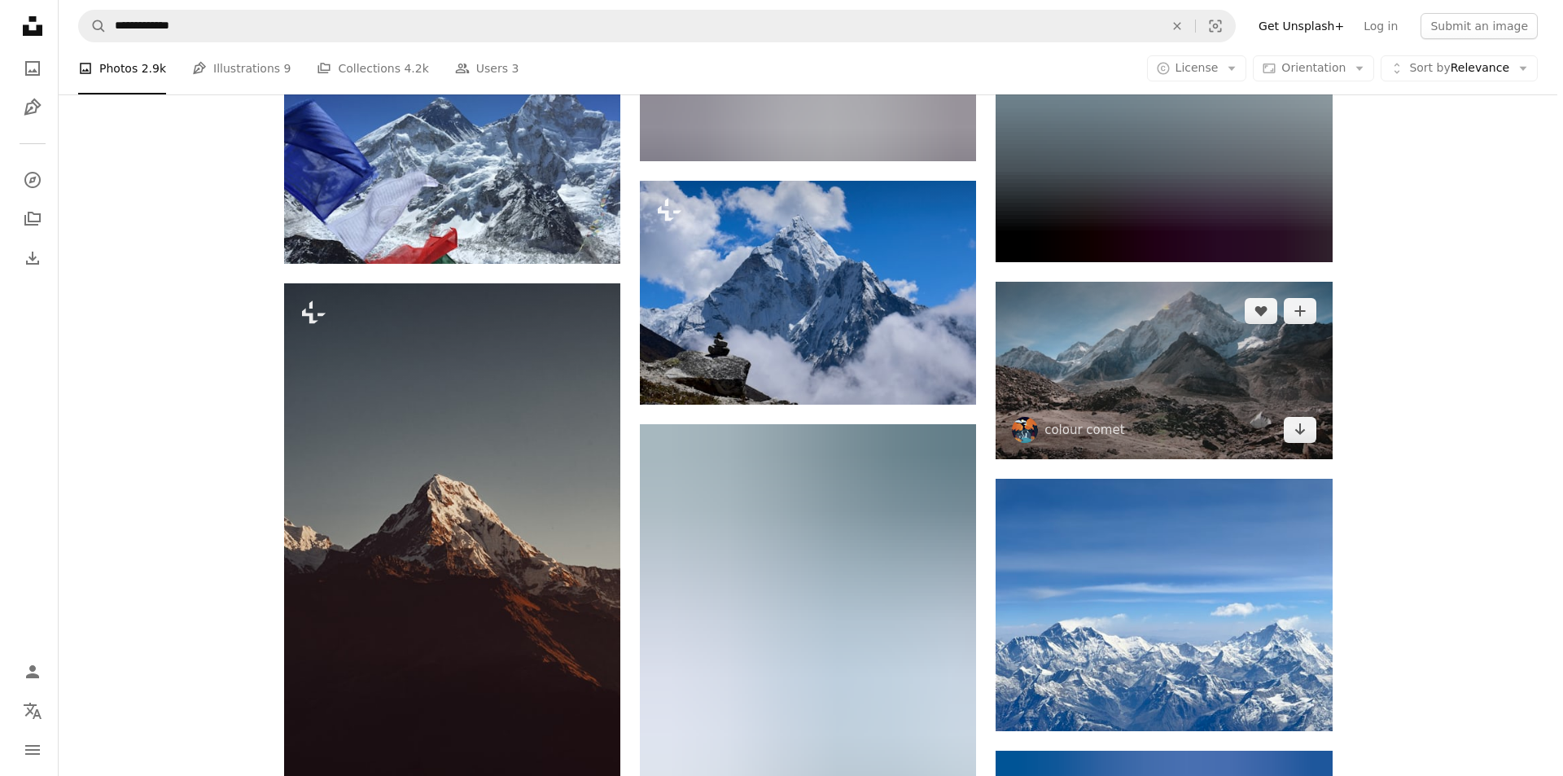
scroll to position [9680, 0]
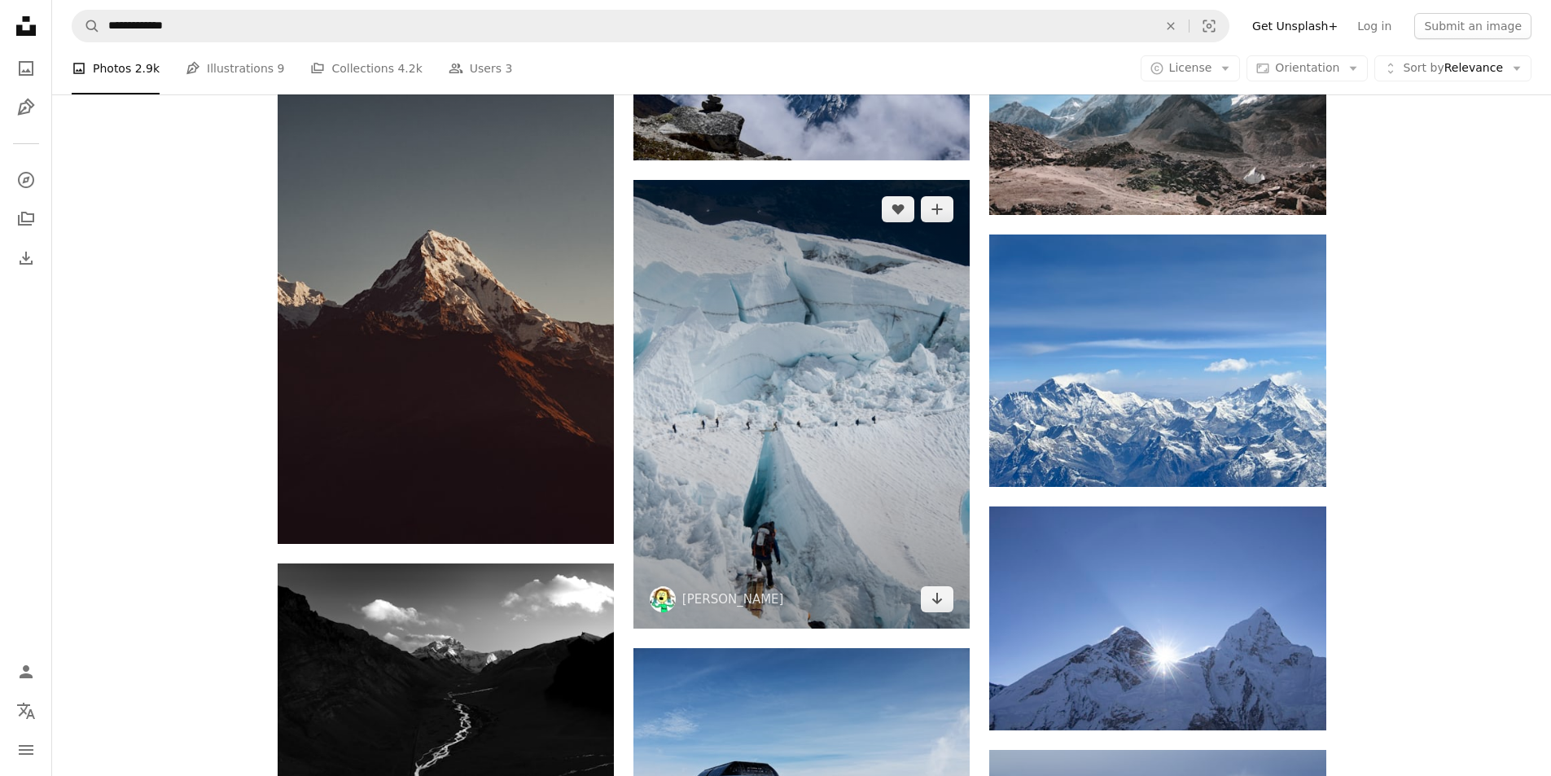
click at [723, 311] on img at bounding box center [801, 404] width 336 height 449
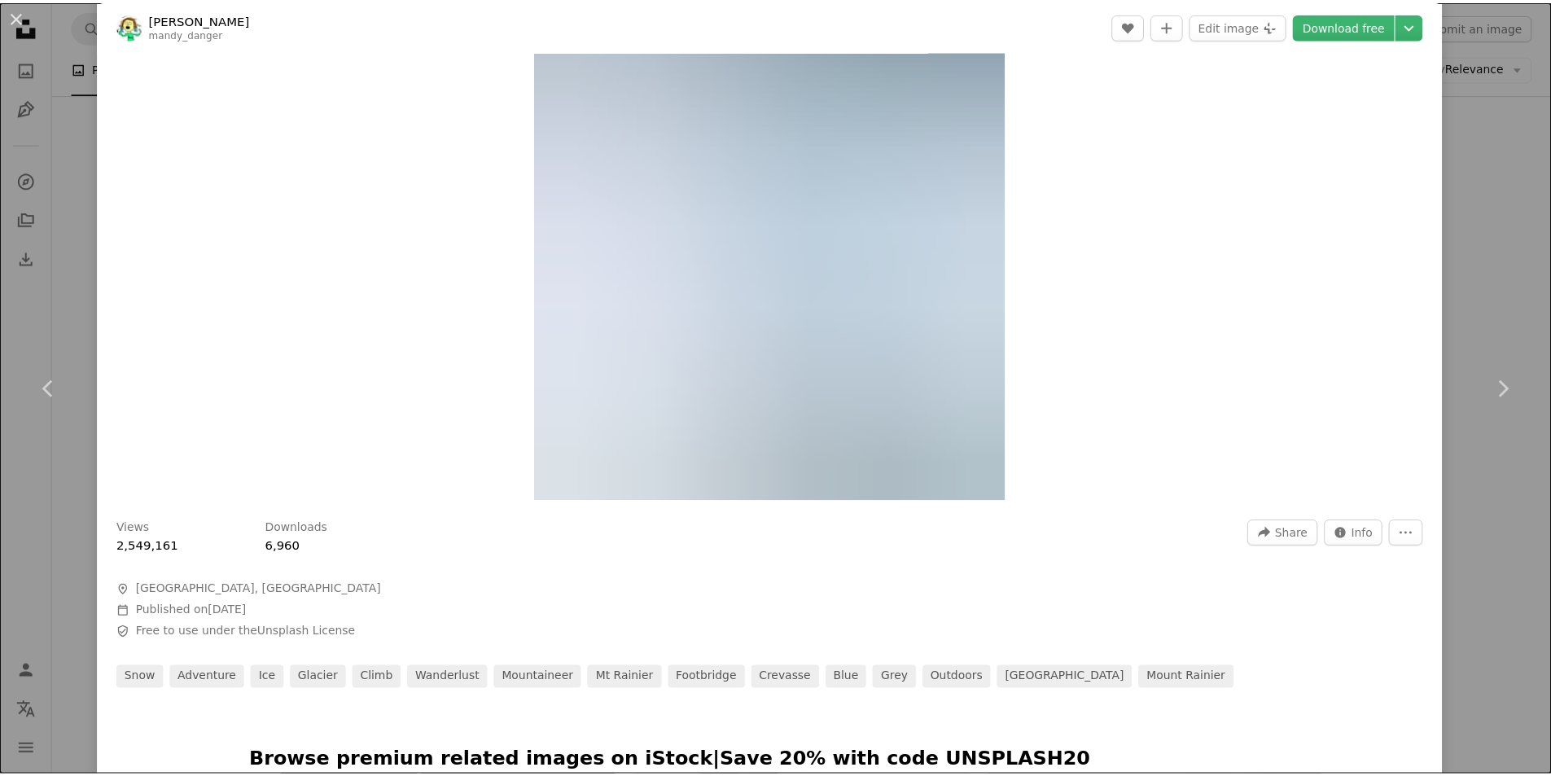
scroll to position [81, 0]
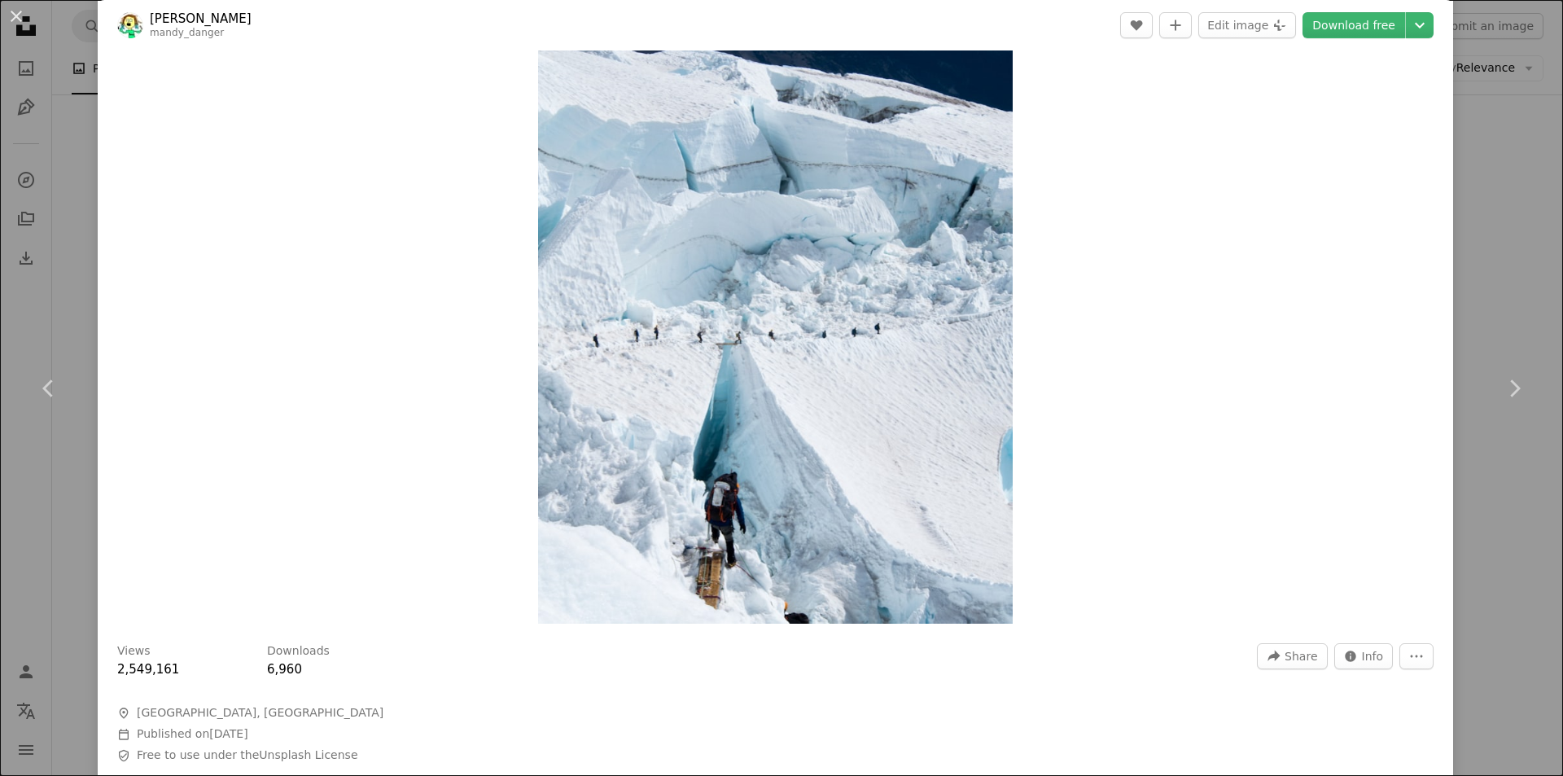
drag, startPoint x: 1493, startPoint y: 266, endPoint x: 1472, endPoint y: 283, distance: 27.2
click at [1493, 265] on div "An X shape Chevron left Chevron right [PERSON_NAME] mandy_danger A heart A plus…" at bounding box center [781, 388] width 1563 height 776
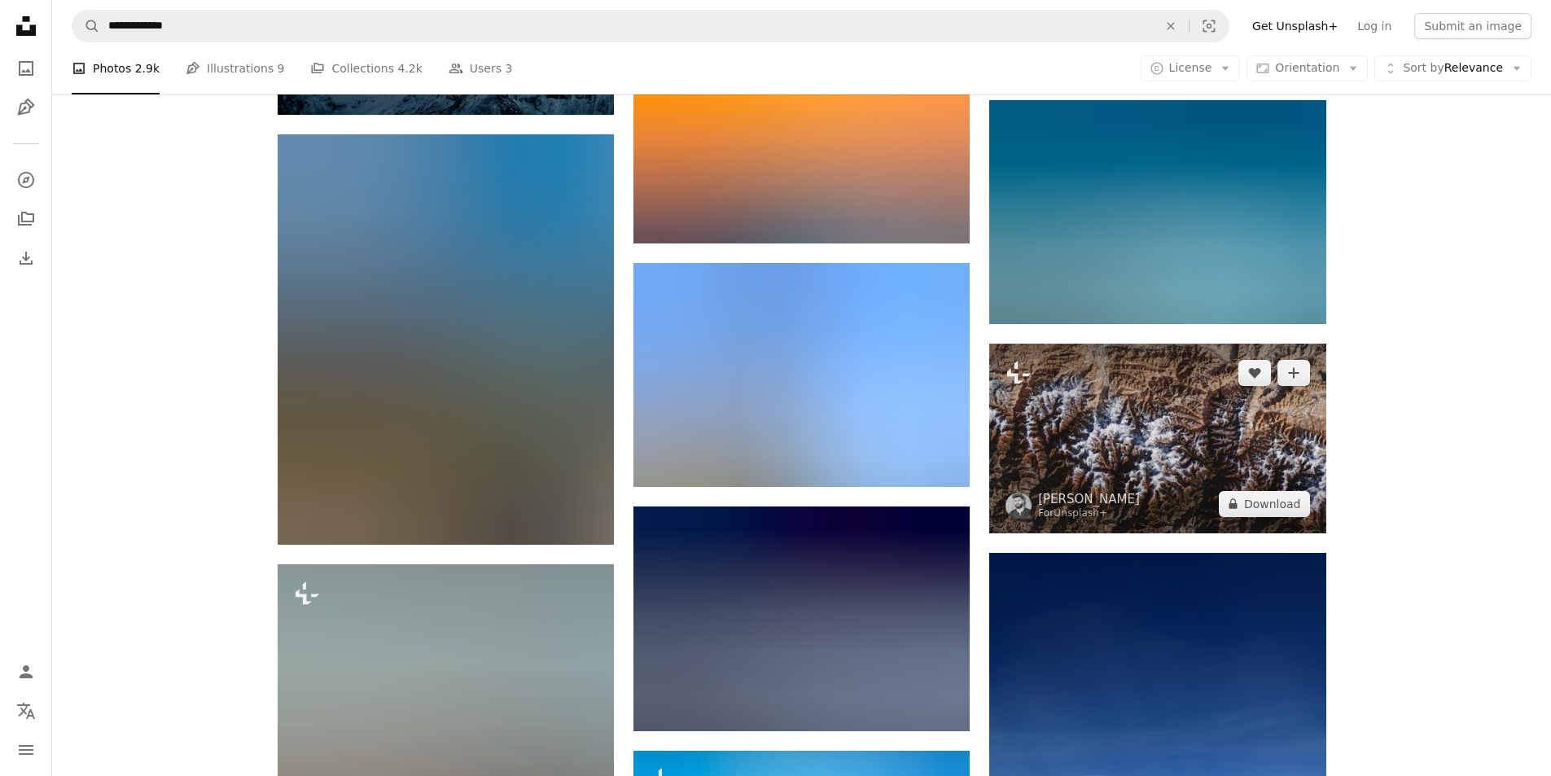
scroll to position [11308, 0]
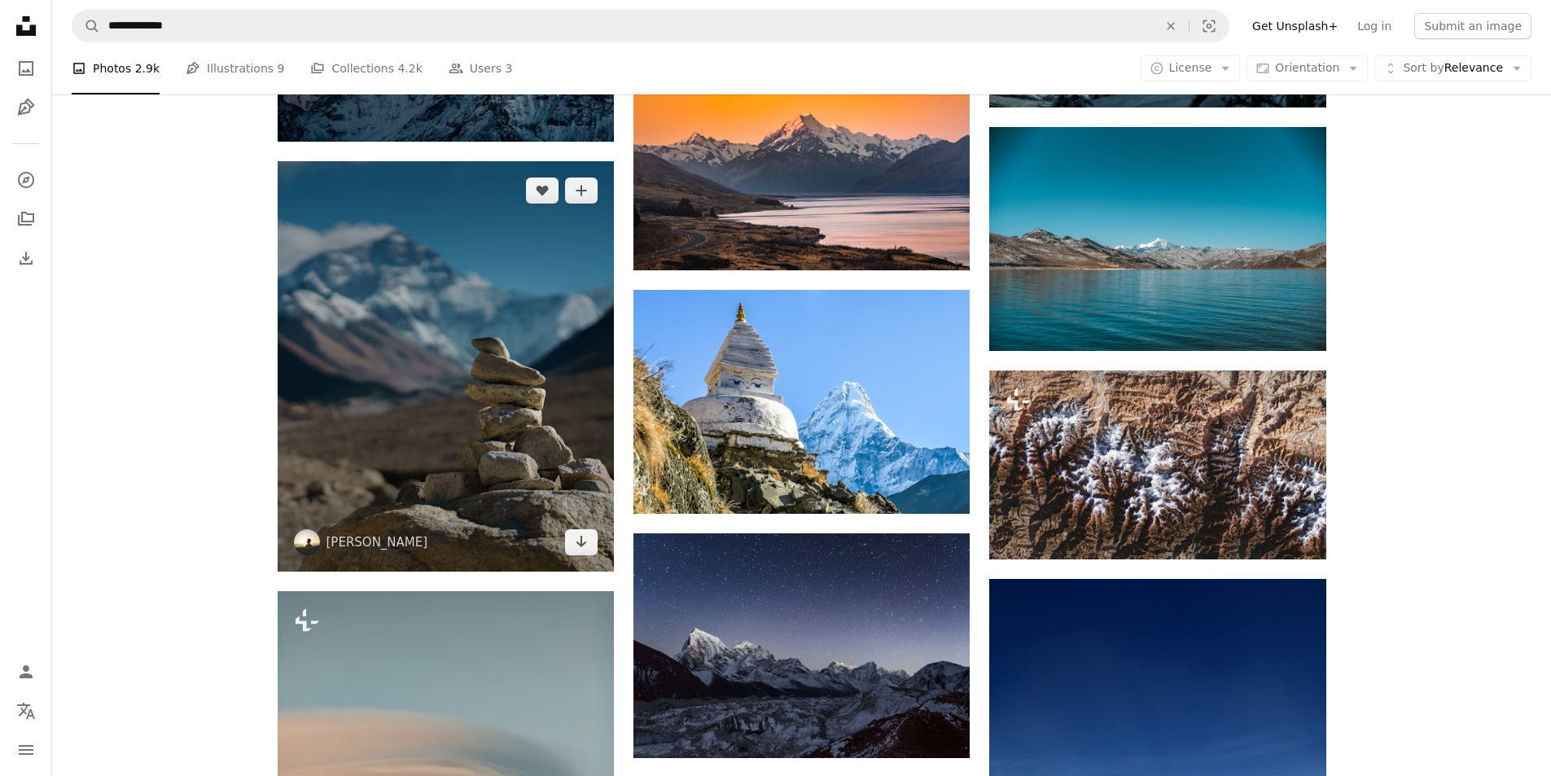
click at [483, 370] on img at bounding box center [446, 366] width 336 height 410
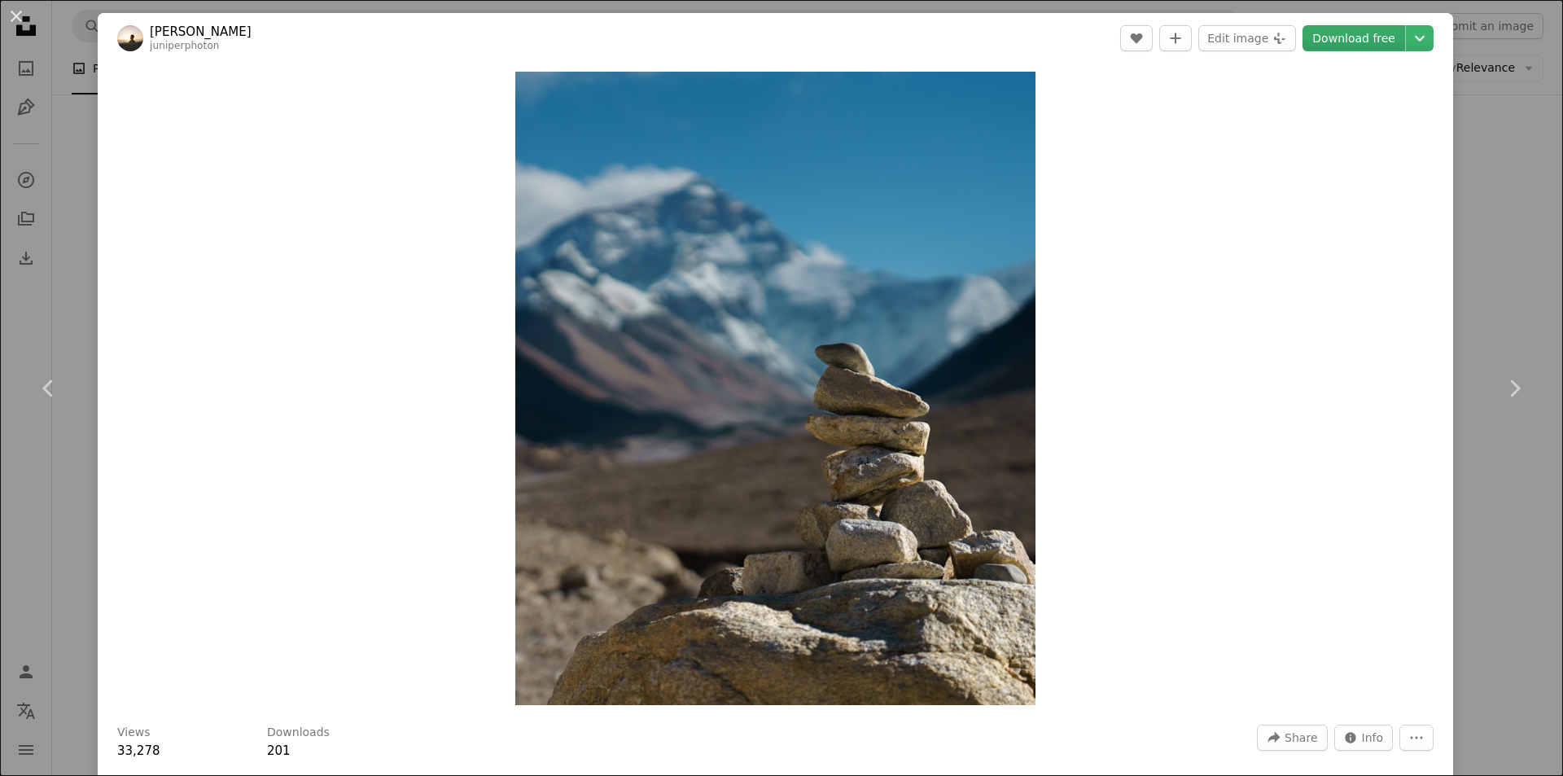
click at [1360, 42] on link "Download free" at bounding box center [1354, 38] width 103 height 26
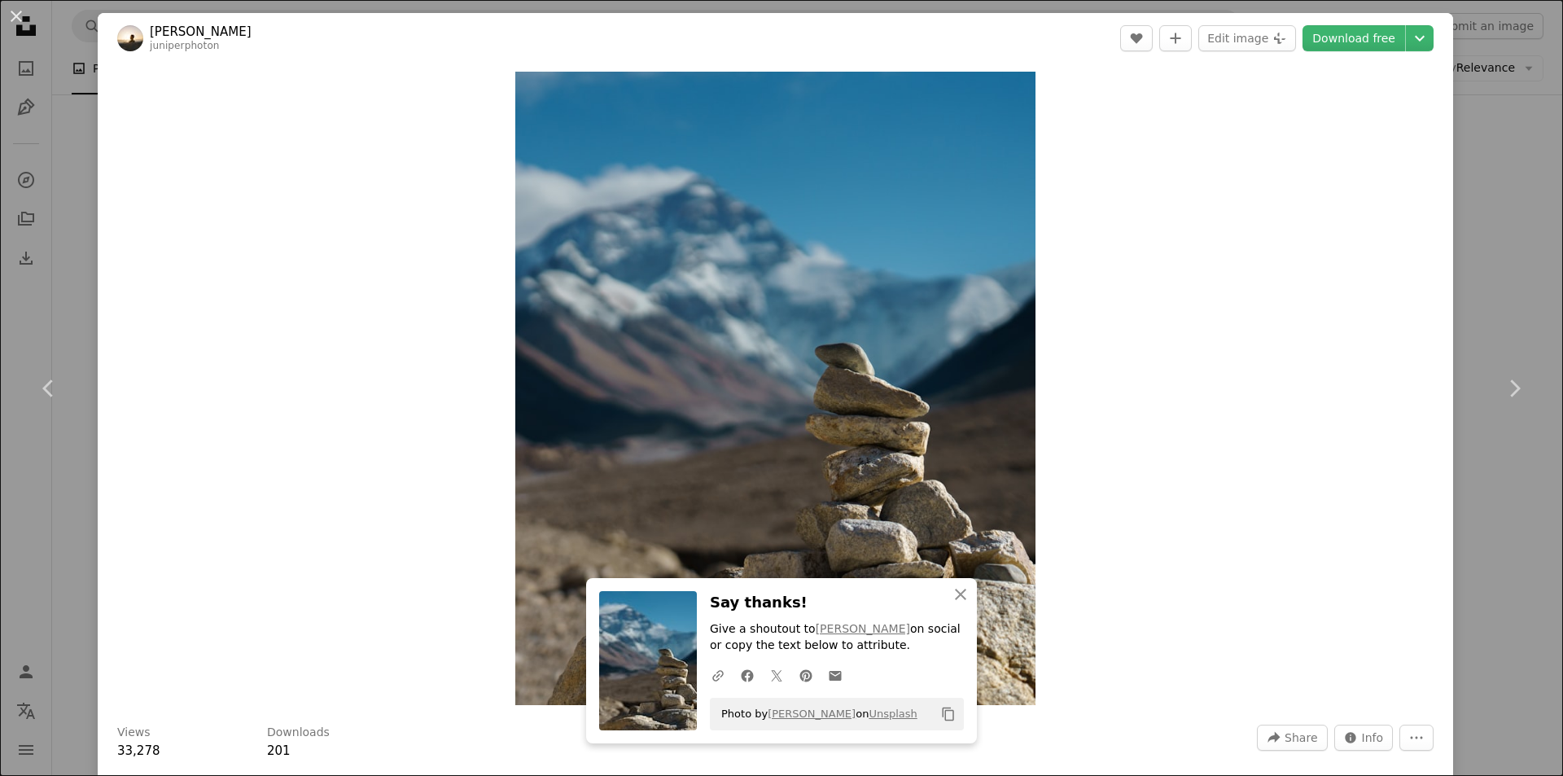
click at [1491, 194] on div "An X shape Chevron left Chevron right An X shape Close Say thanks! Give a shout…" at bounding box center [781, 388] width 1563 height 776
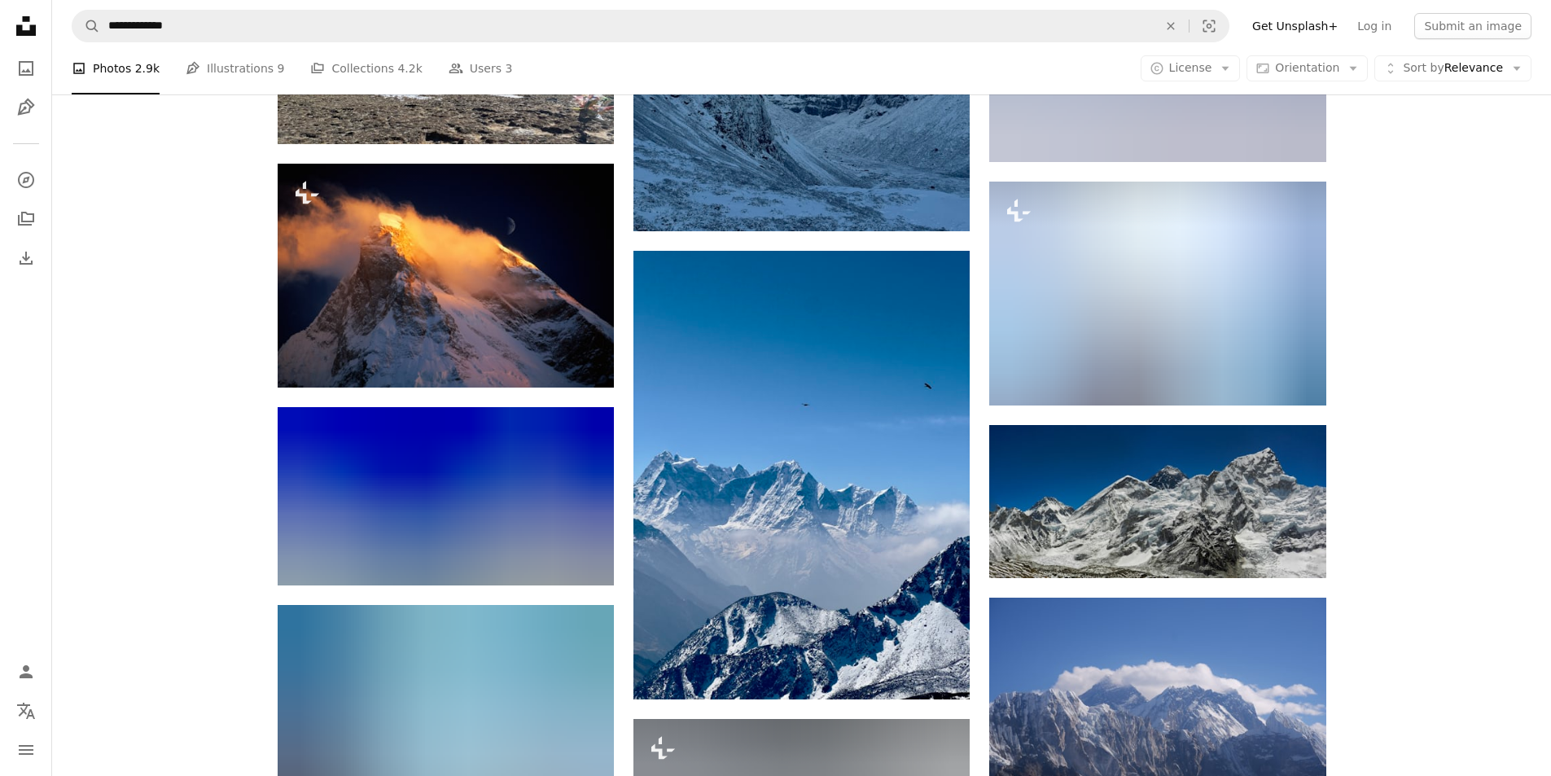
scroll to position [13669, 0]
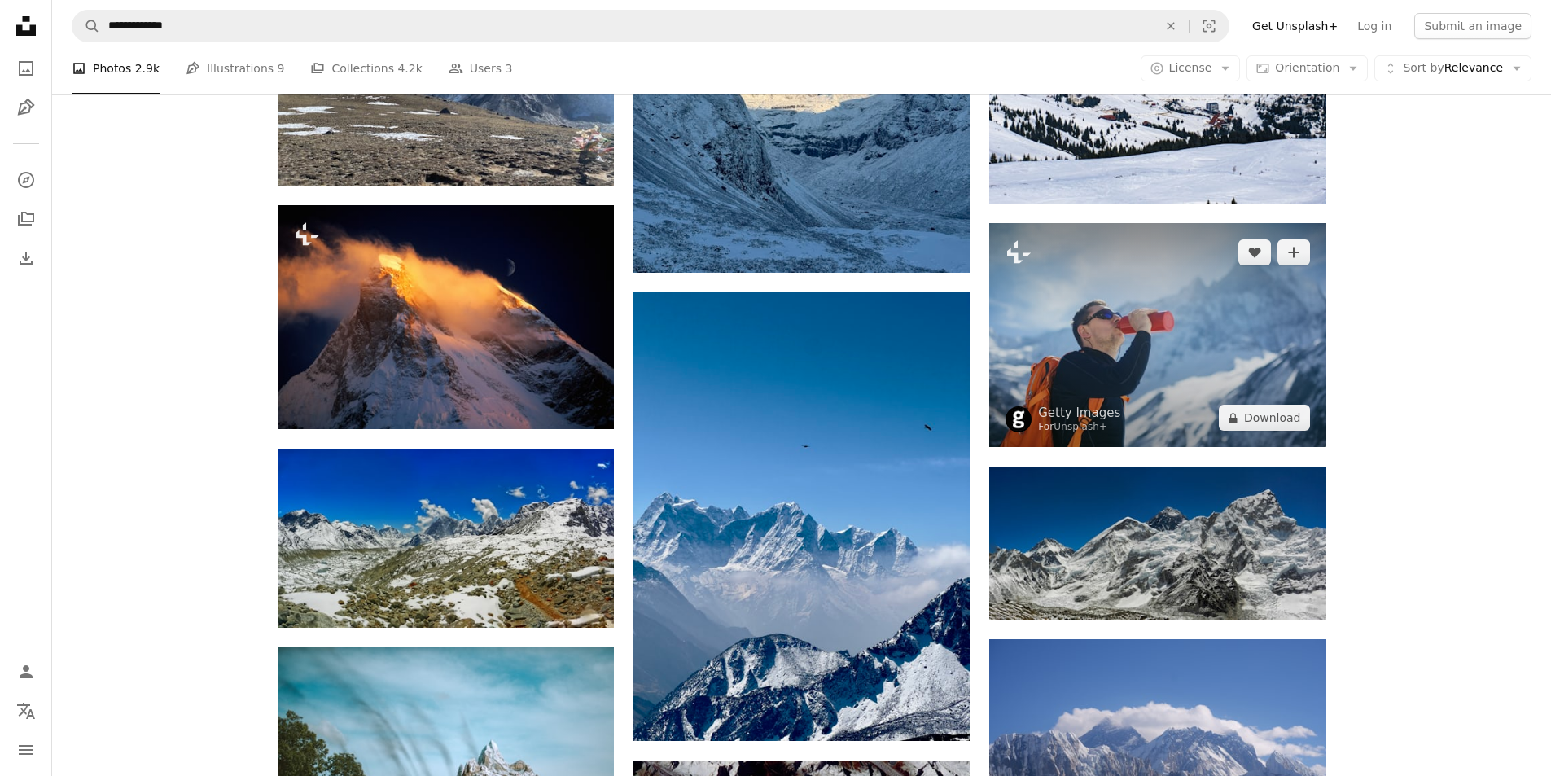
click at [1194, 329] on img at bounding box center [1157, 335] width 336 height 224
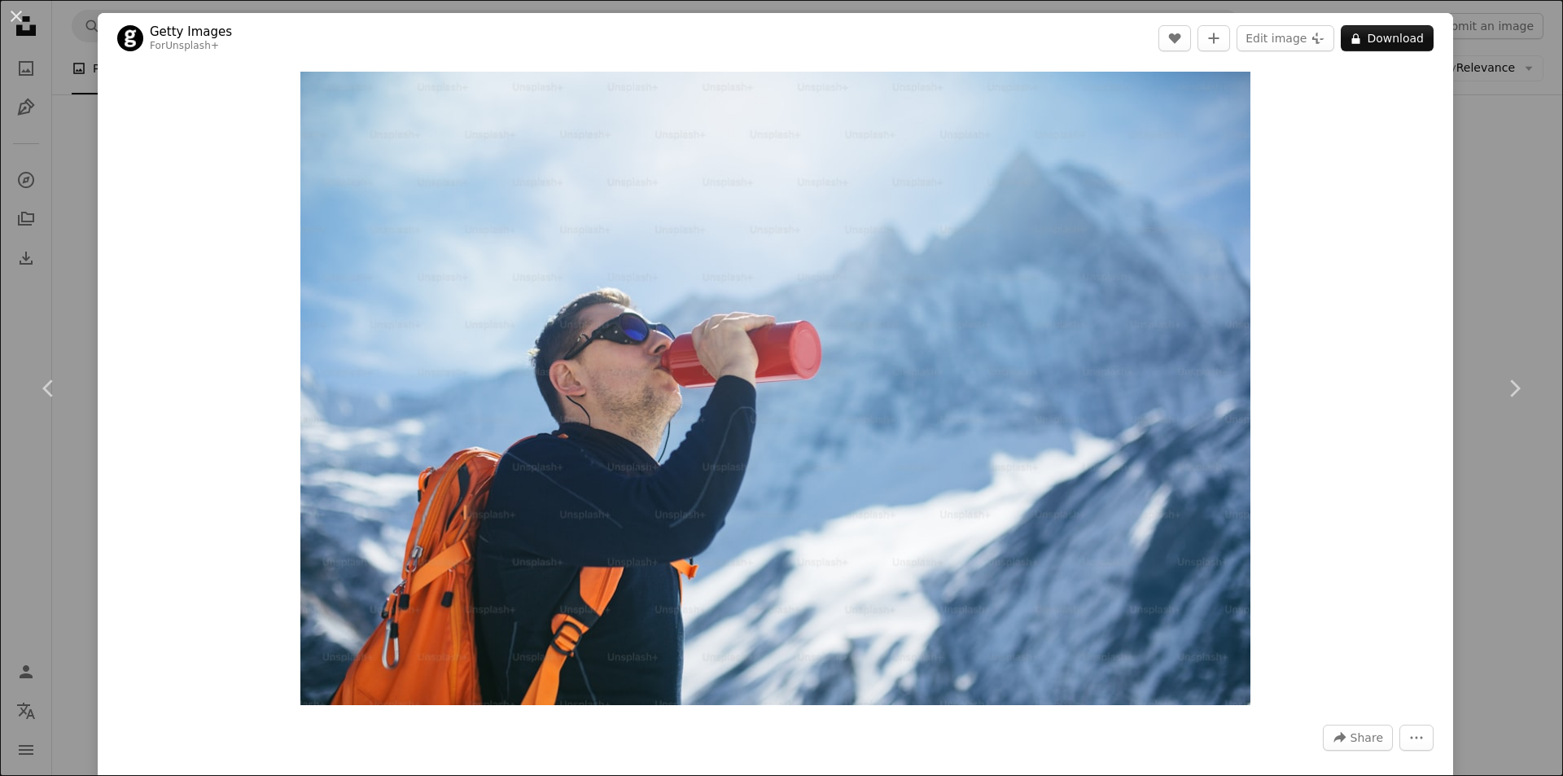
click at [1494, 286] on div "An X shape Chevron left Chevron right Getty Images For Unsplash+ A heart A plus…" at bounding box center [781, 388] width 1563 height 776
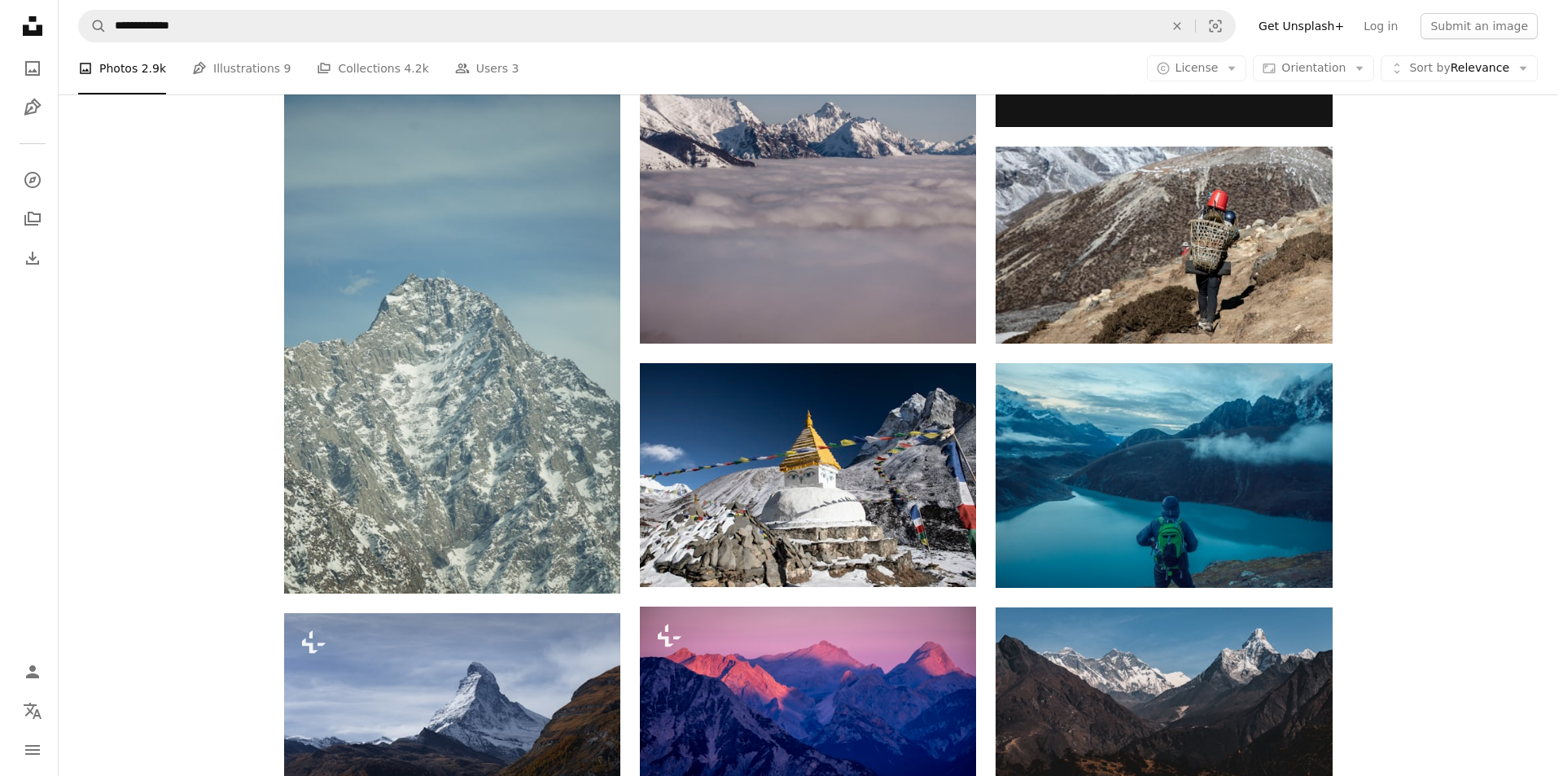
scroll to position [30114, 0]
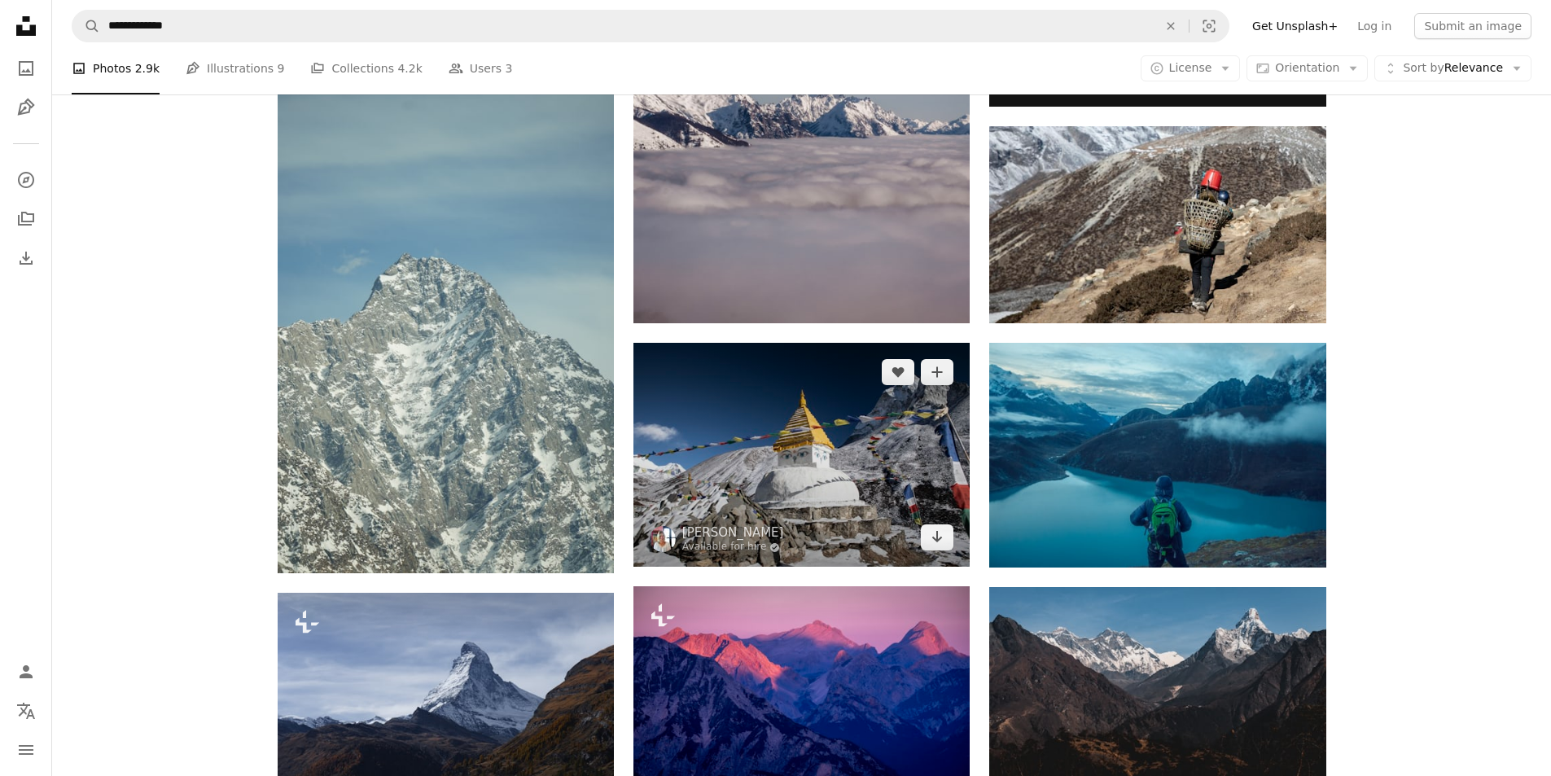
click at [822, 437] on img at bounding box center [801, 455] width 336 height 224
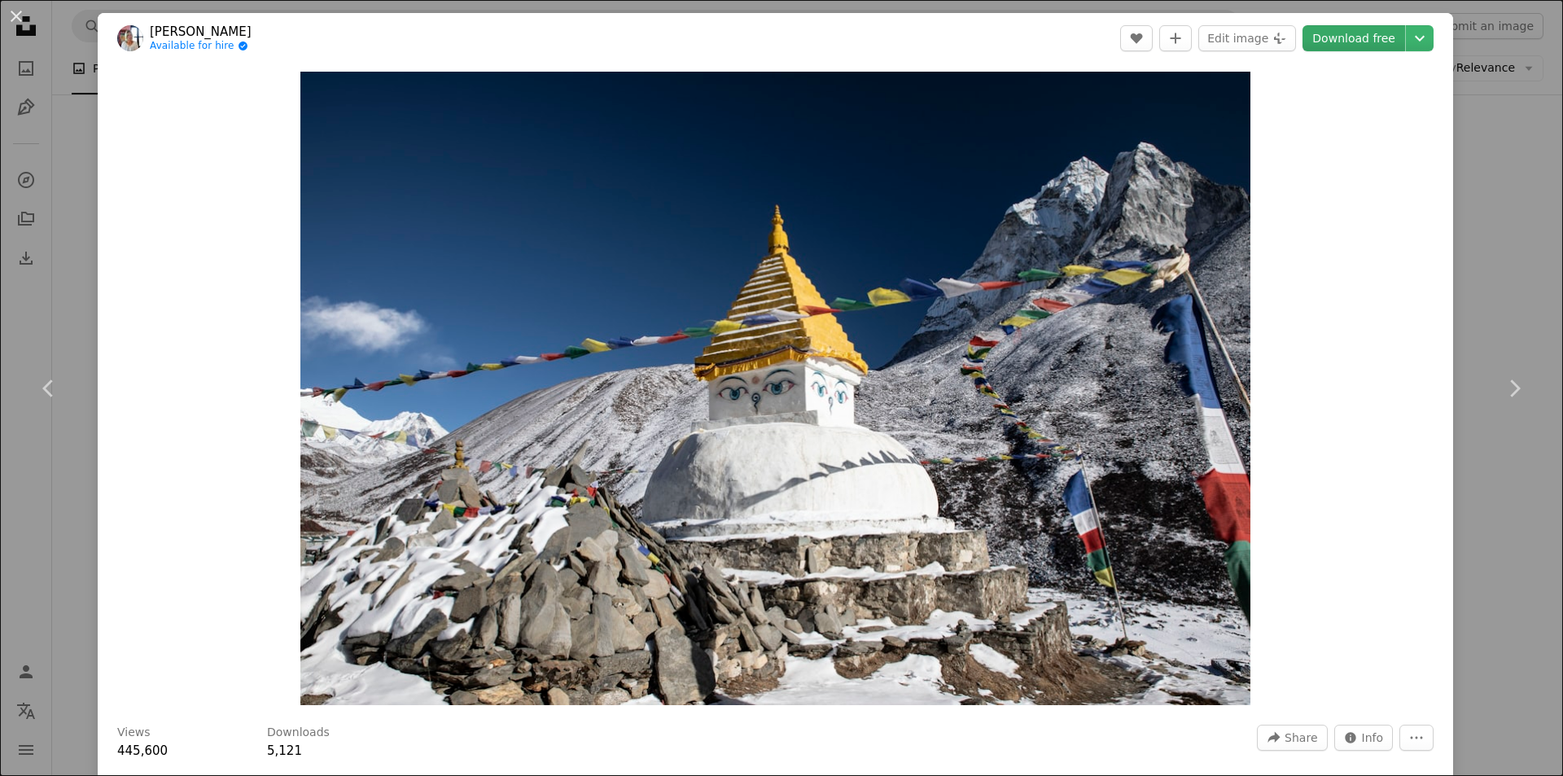
click at [1349, 37] on link "Download free" at bounding box center [1354, 38] width 103 height 26
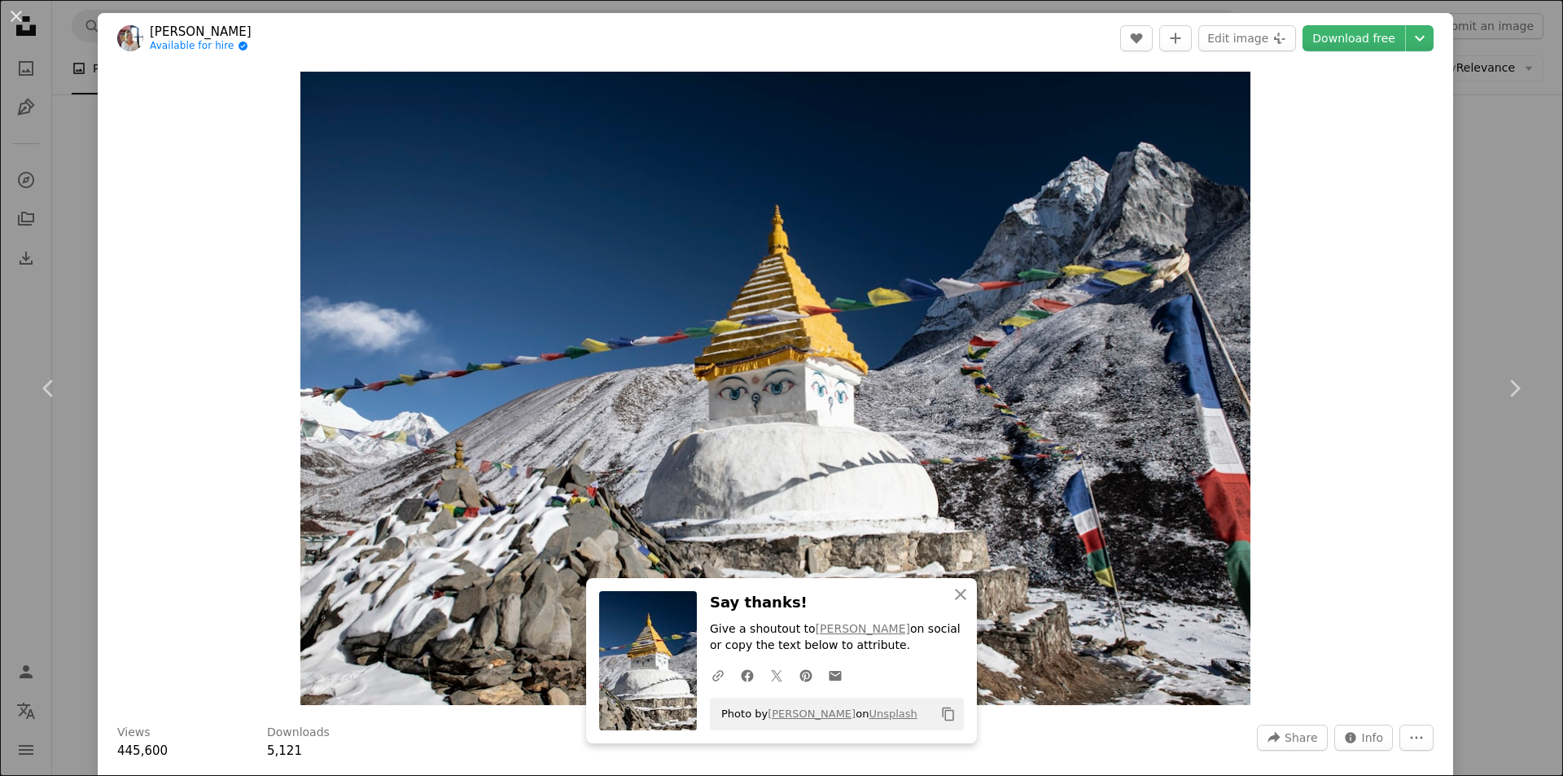
click at [1468, 221] on div "An X shape Chevron left Chevron right An X shape Close Say thanks! Give a shout…" at bounding box center [781, 388] width 1563 height 776
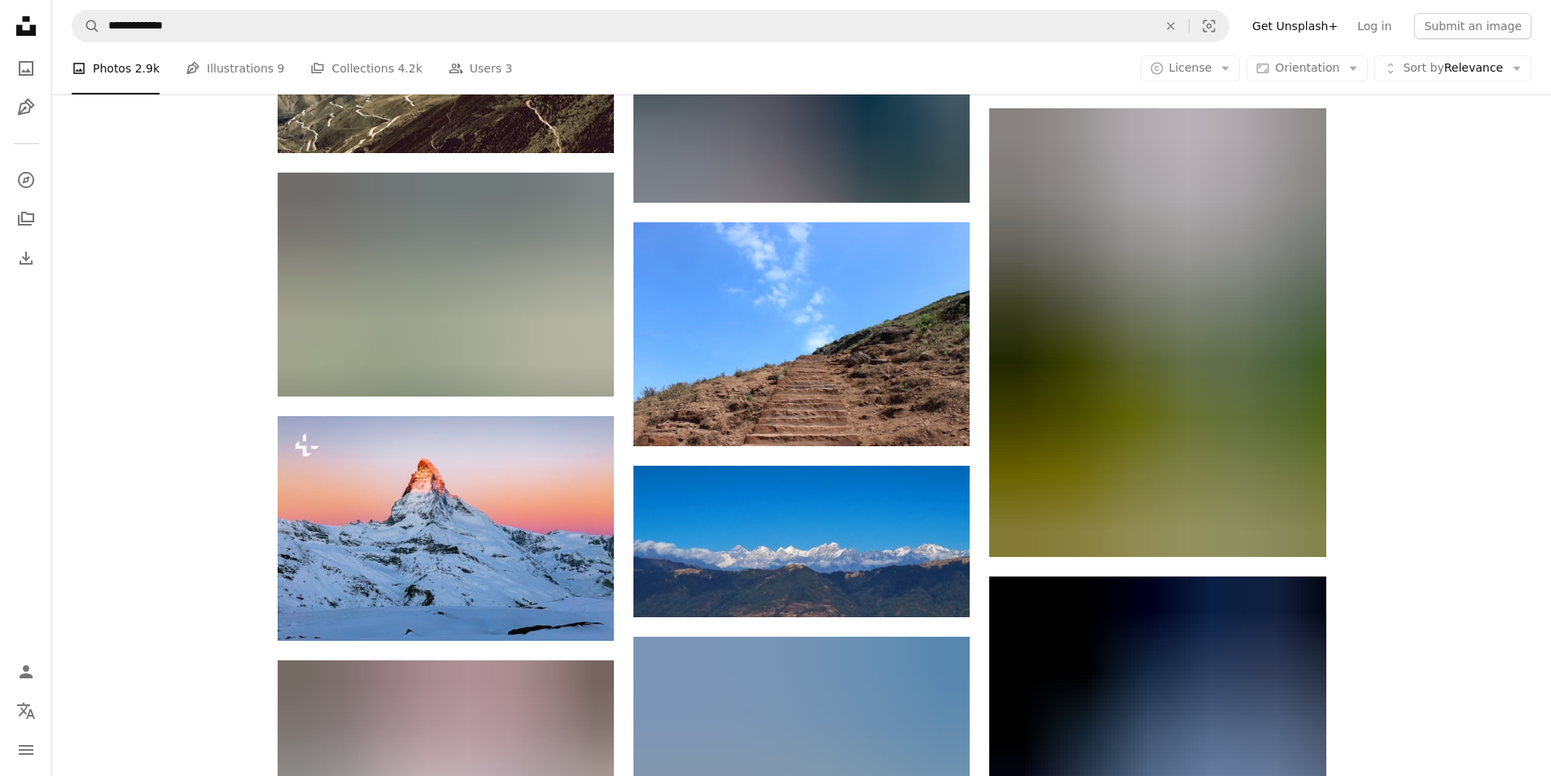
scroll to position [33859, 0]
